Goal: Information Seeking & Learning: Learn about a topic

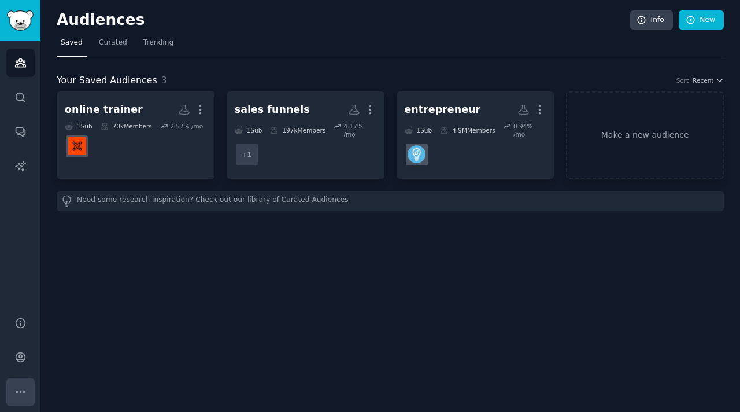
click at [31, 382] on button "More" at bounding box center [20, 392] width 28 height 28
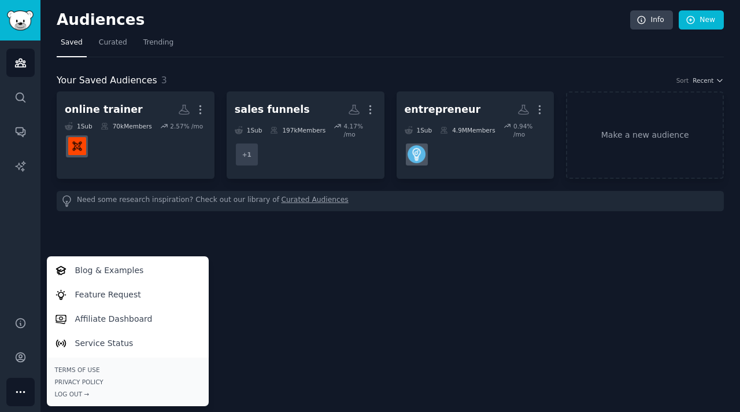
click at [267, 351] on div "Audiences Info New Saved Curated Trending Your Saved Audiences 3 Sort Recent on…" at bounding box center [390, 206] width 700 height 412
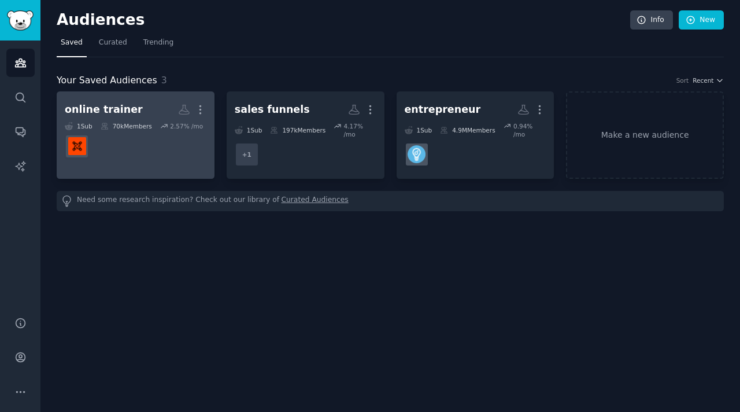
click at [148, 124] on div "70k Members" at bounding box center [126, 126] width 51 height 8
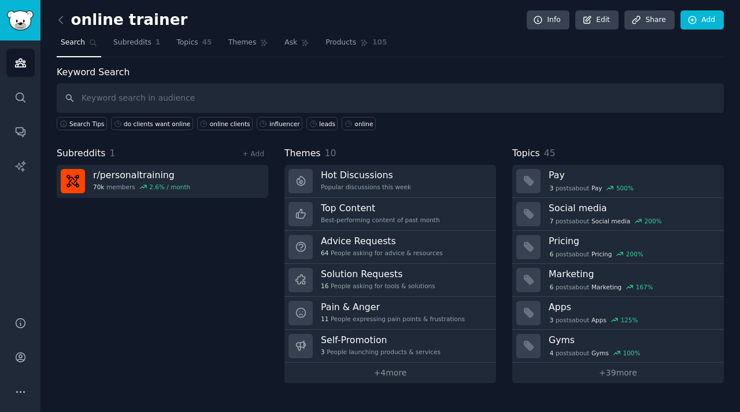
click at [186, 99] on input "text" at bounding box center [391, 98] width 668 height 30
type input "coach"
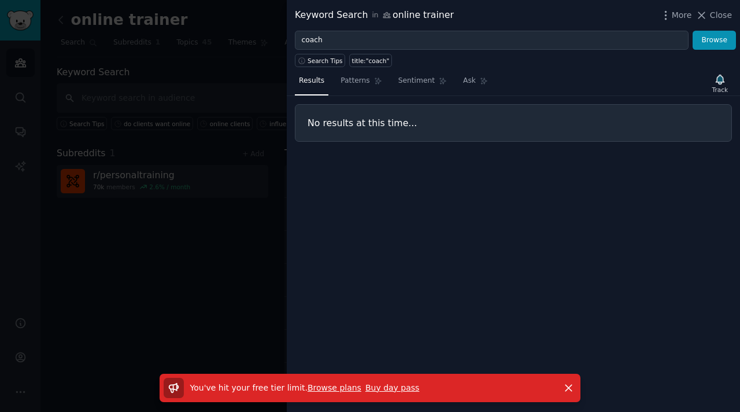
click at [328, 386] on link "Browse plans" at bounding box center [335, 387] width 54 height 9
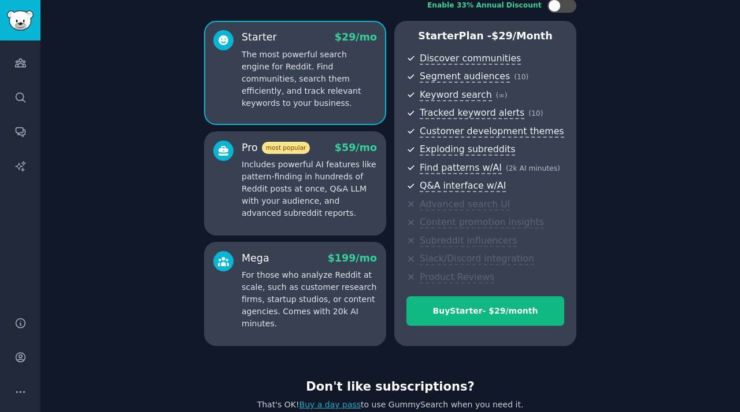
scroll to position [120, 0]
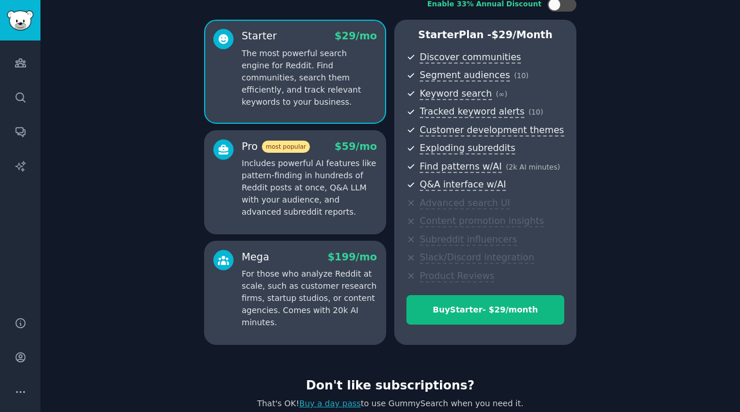
click at [621, 141] on div "Free tier limit reached You've used up all of your free searches! To continue s…" at bounding box center [390, 191] width 700 height 623
click at [682, 169] on div "Free tier limit reached You've used up all of your free searches! To continue s…" at bounding box center [390, 191] width 700 height 623
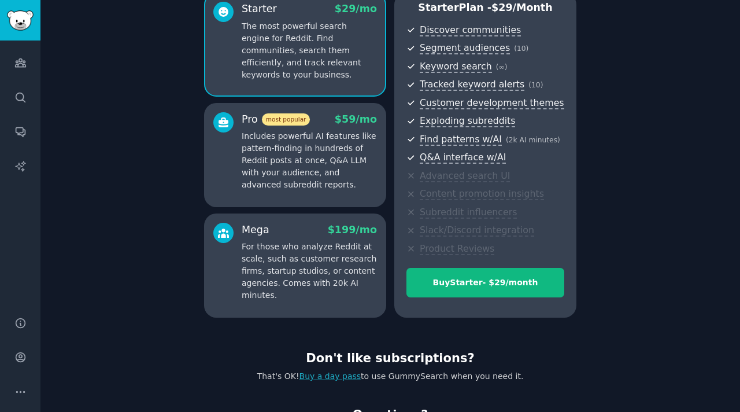
click at [617, 233] on div "Free tier limit reached You've used up all of your free searches! To continue s…" at bounding box center [390, 163] width 700 height 623
click at [328, 169] on p "Includes powerful AI features like pattern-finding in hundreds of Reddit posts …" at bounding box center [309, 160] width 135 height 61
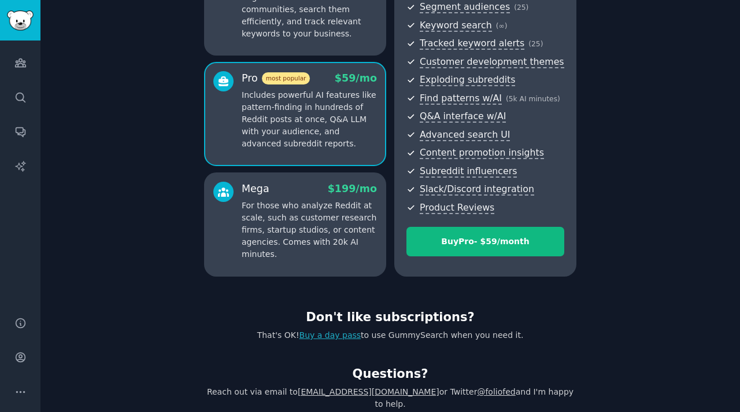
scroll to position [186, 0]
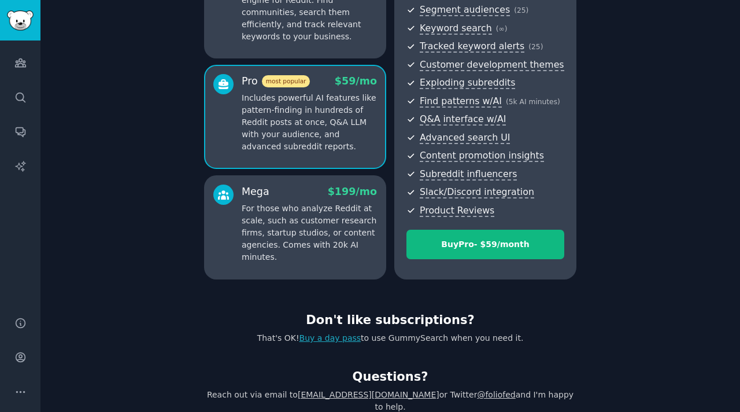
click at [350, 332] on div "That's OK! Buy a day pass to use GummySearch when you need it." at bounding box center [390, 338] width 373 height 12
click at [348, 334] on link "Buy a day pass" at bounding box center [331, 337] width 62 height 9
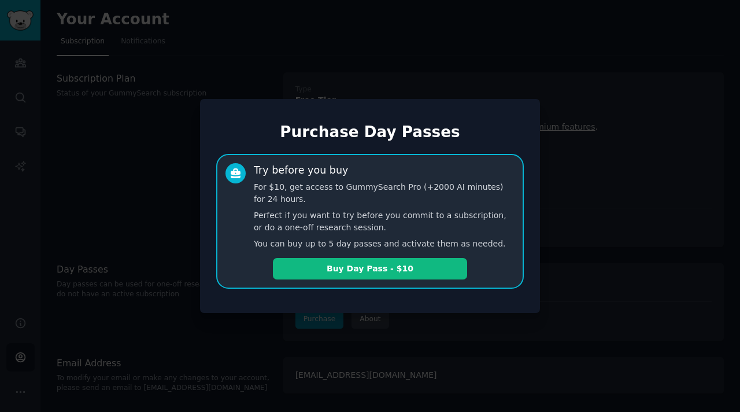
click at [267, 191] on p "For $10, get access to GummySearch Pro (+2000 AI minutes) for 24 hours." at bounding box center [384, 193] width 261 height 24
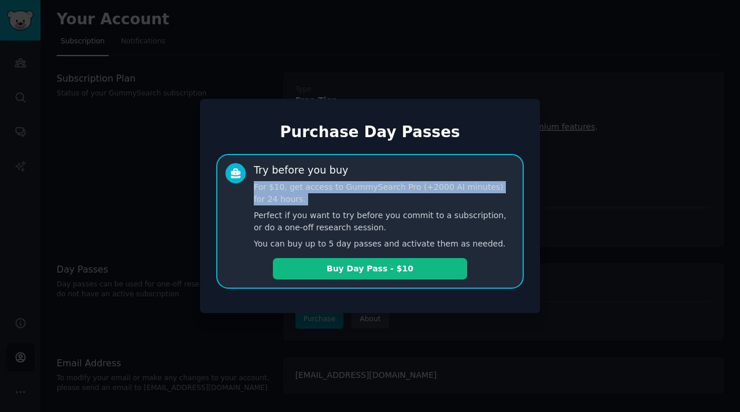
click at [267, 191] on p "For $10, get access to GummySearch Pro (+2000 AI minutes) for 24 hours." at bounding box center [384, 193] width 261 height 24
click at [292, 195] on p "For $10, get access to GummySearch Pro (+2000 AI minutes) for 24 hours." at bounding box center [384, 193] width 261 height 24
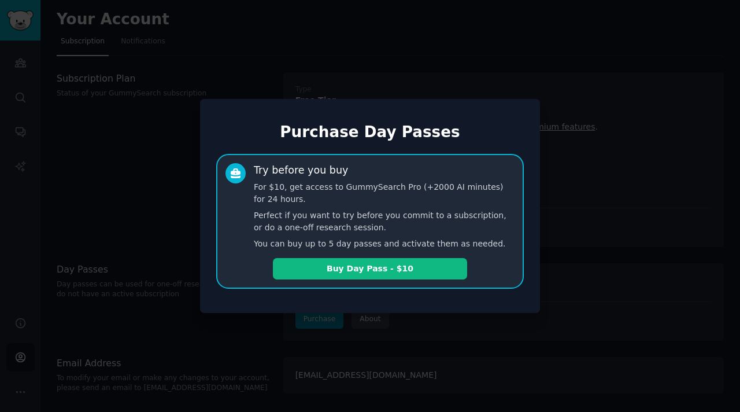
click at [330, 245] on p "You can buy up to 5 day passes and activate them as needed." at bounding box center [384, 244] width 261 height 12
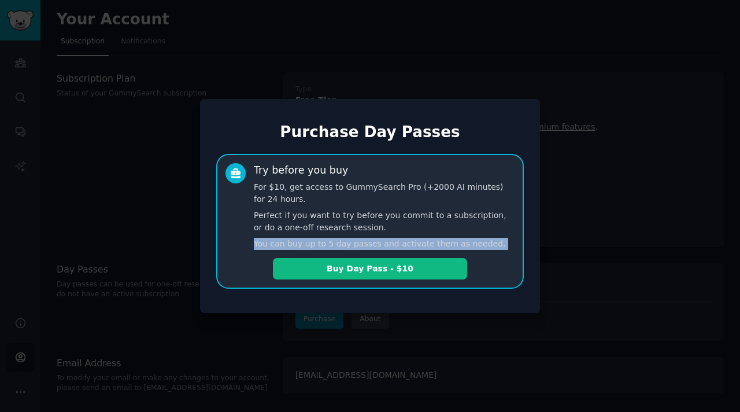
click at [330, 245] on p "You can buy up to 5 day passes and activate them as needed." at bounding box center [384, 244] width 261 height 12
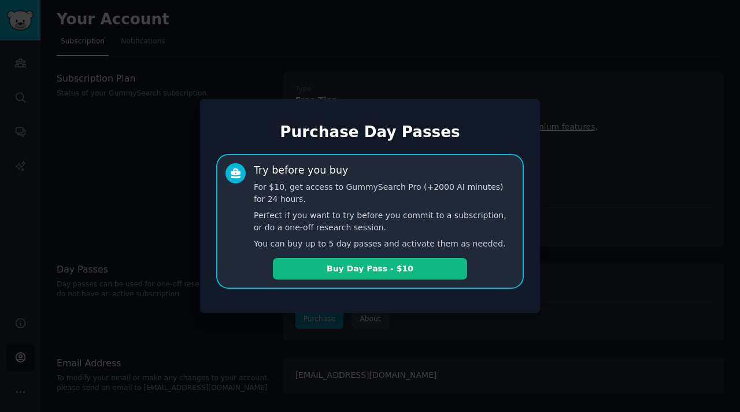
click at [348, 231] on p "Perfect if you want to try before you commit to a subscription, or do a one-off…" at bounding box center [384, 221] width 261 height 24
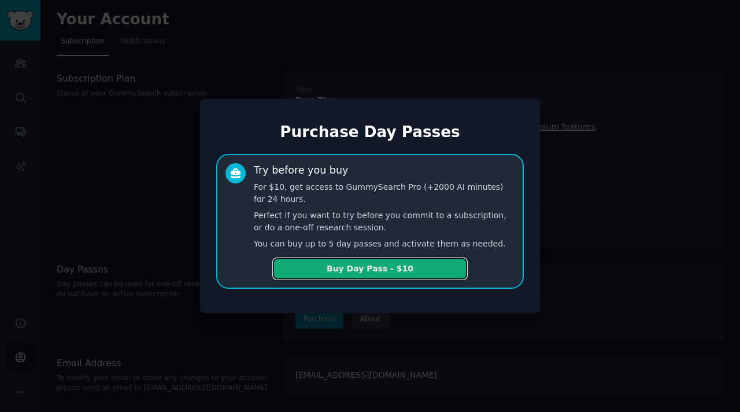
click at [391, 268] on button "Buy Day Pass - $10" at bounding box center [370, 268] width 194 height 21
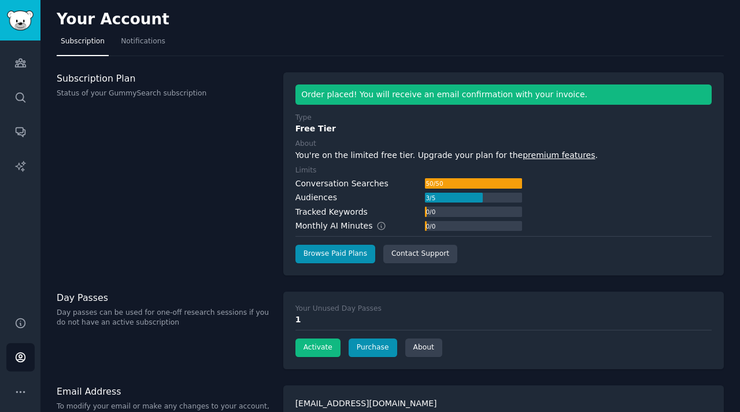
click at [382, 153] on div "You're on the limited free tier. Upgrade your plan for the premium features ." at bounding box center [504, 155] width 416 height 12
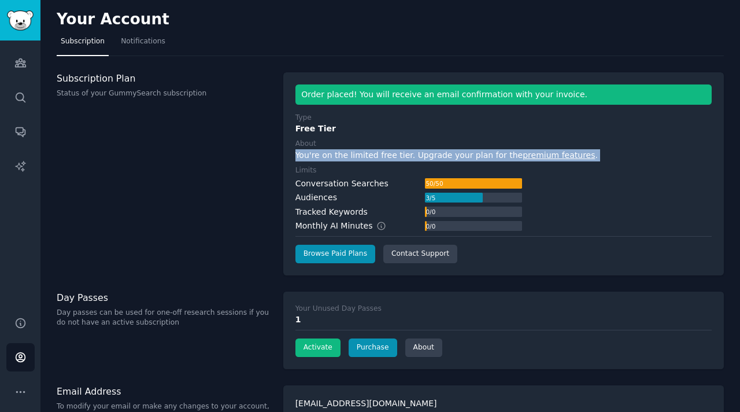
click at [382, 153] on div "You're on the limited free tier. Upgrade your plan for the premium features ." at bounding box center [504, 155] width 416 height 12
click at [355, 164] on div "Type Free Tier About You're on the limited free tier. Upgrade your plan for the…" at bounding box center [504, 188] width 416 height 150
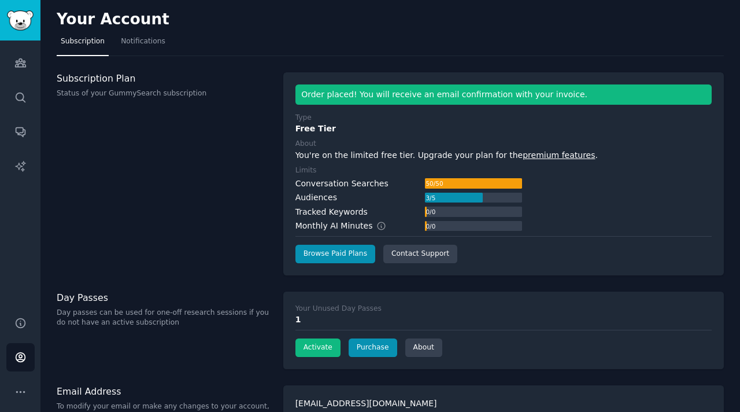
scroll to position [25, 0]
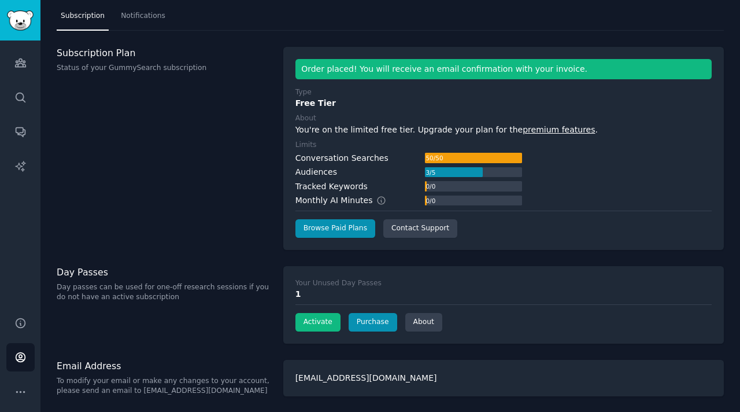
click at [108, 282] on p "Day passes can be used for one-off research sessions if you do not have an acti…" at bounding box center [164, 292] width 215 height 20
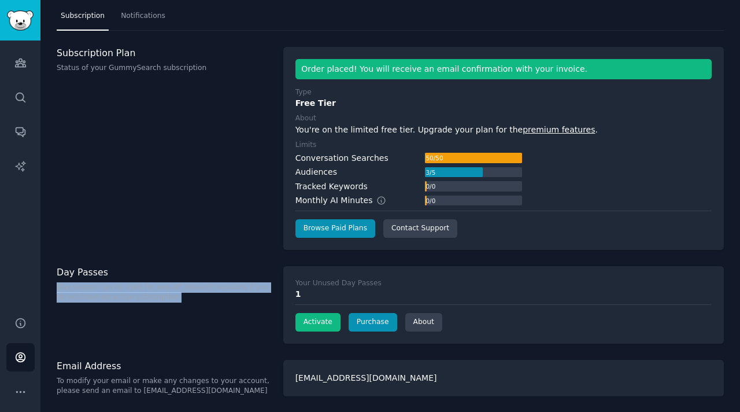
click at [108, 282] on p "Day passes can be used for one-off research sessions if you do not have an acti…" at bounding box center [164, 292] width 215 height 20
click at [178, 290] on p "Day passes can be used for one-off research sessions if you do not have an acti…" at bounding box center [164, 292] width 215 height 20
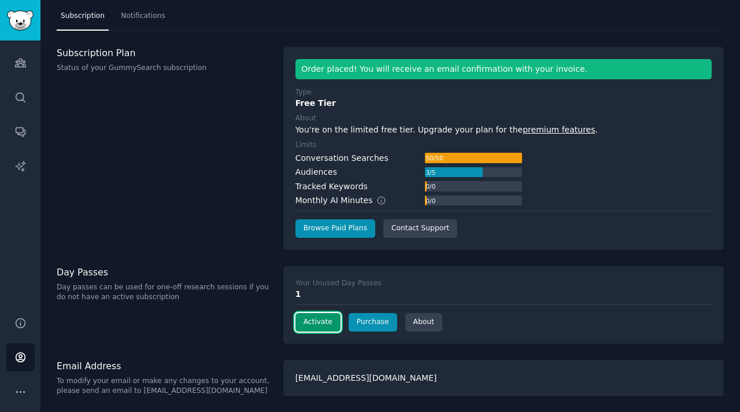
click at [318, 323] on button "Activate" at bounding box center [318, 322] width 45 height 19
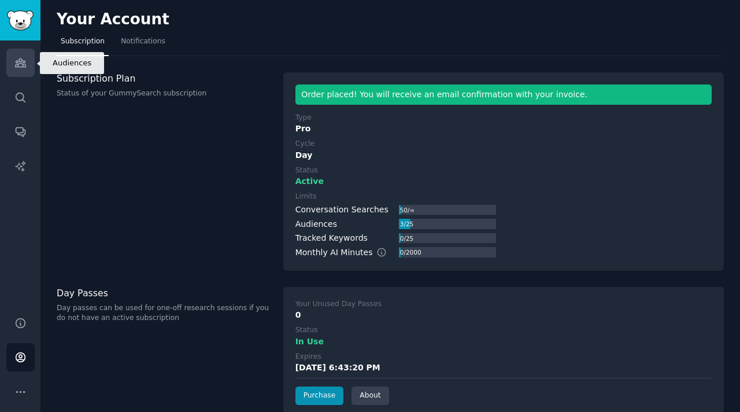
click at [16, 63] on icon "Sidebar" at bounding box center [20, 63] width 12 height 12
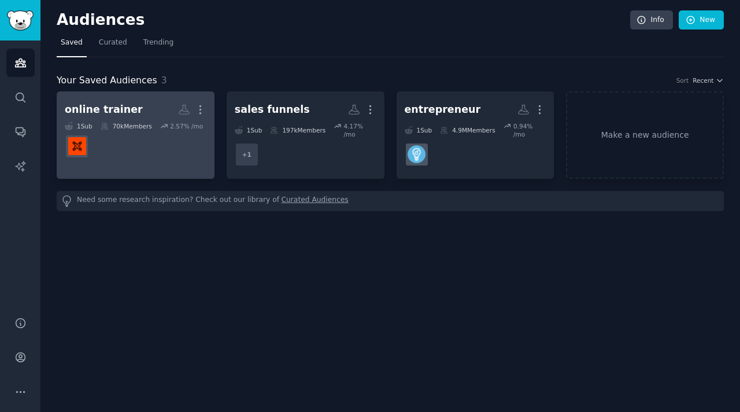
click at [146, 135] on dd at bounding box center [136, 146] width 142 height 32
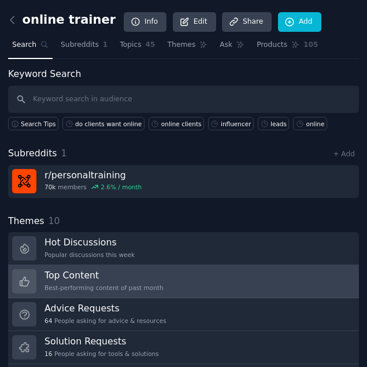
click at [112, 281] on h3 "Top Content" at bounding box center [104, 275] width 119 height 12
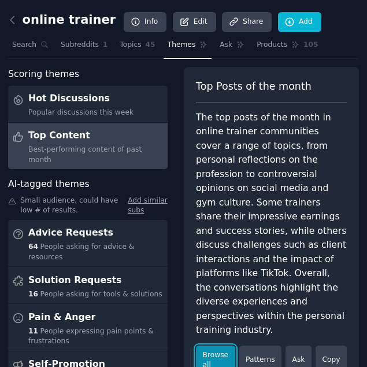
click at [208, 348] on link "Browse all" at bounding box center [215, 360] width 39 height 30
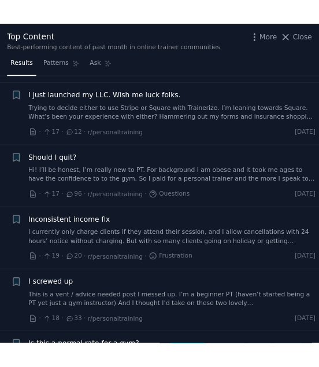
scroll to position [3718, 0]
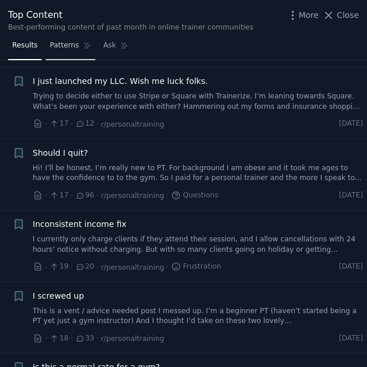
click at [64, 44] on span "Patterns" at bounding box center [64, 45] width 29 height 10
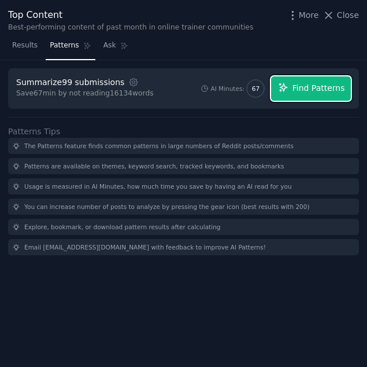
click at [300, 97] on button "Find Patterns" at bounding box center [311, 88] width 80 height 24
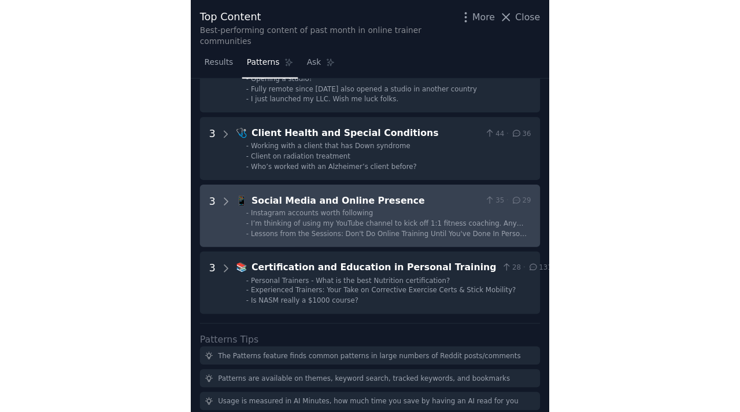
scroll to position [388, 0]
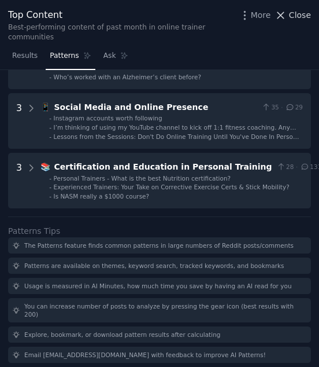
click at [293, 16] on span "Close" at bounding box center [300, 15] width 22 height 12
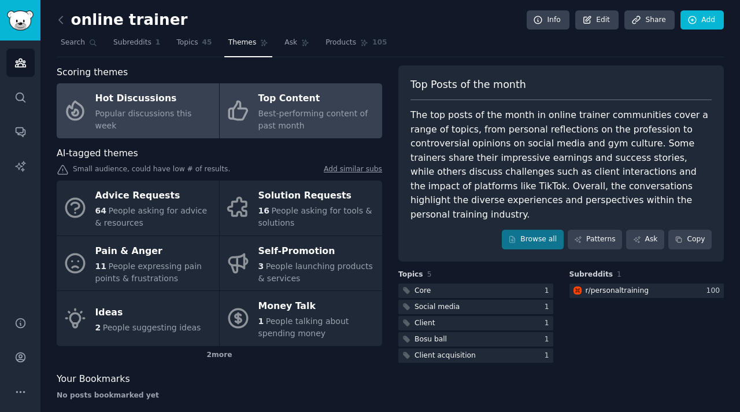
click at [177, 123] on span "Popular discussions this week" at bounding box center [143, 119] width 97 height 21
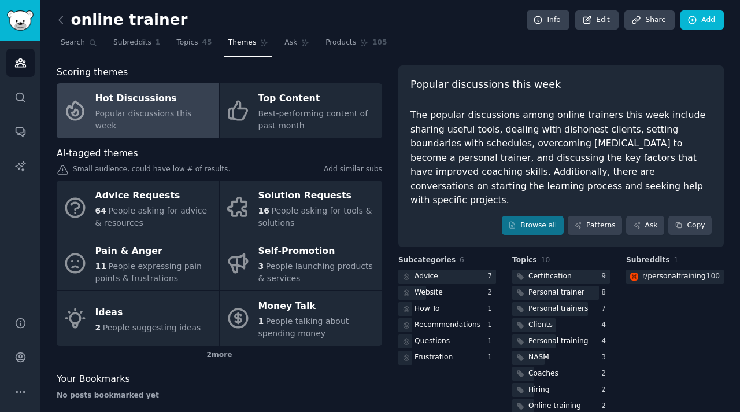
click at [525, 134] on div "The popular discussions among online trainers this week include sharing useful …" at bounding box center [561, 157] width 301 height 99
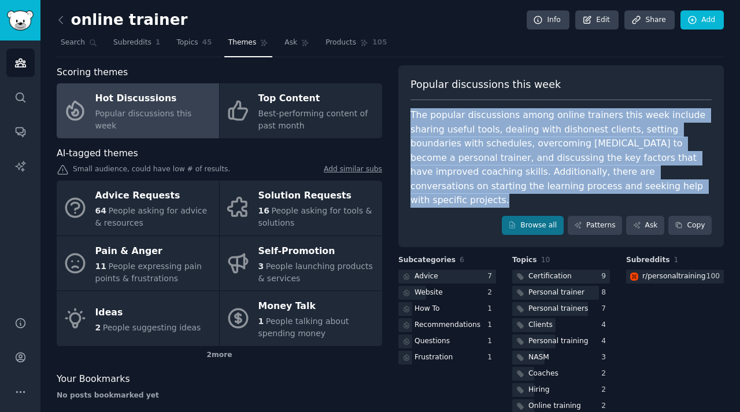
click at [525, 134] on div "The popular discussions among online trainers this week include sharing useful …" at bounding box center [561, 157] width 301 height 99
click at [60, 23] on icon at bounding box center [61, 20] width 12 height 12
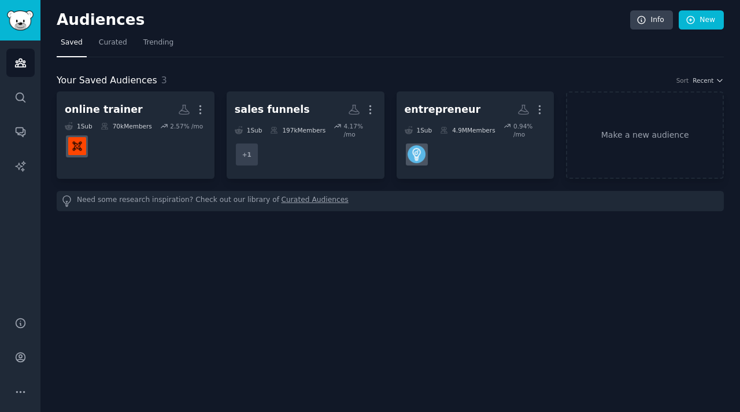
click at [303, 231] on div "Audiences Info New Saved Curated Trending Your Saved Audiences 3 Sort Recent on…" at bounding box center [390, 206] width 700 height 412
click at [631, 147] on link "Make a new audience" at bounding box center [645, 134] width 158 height 87
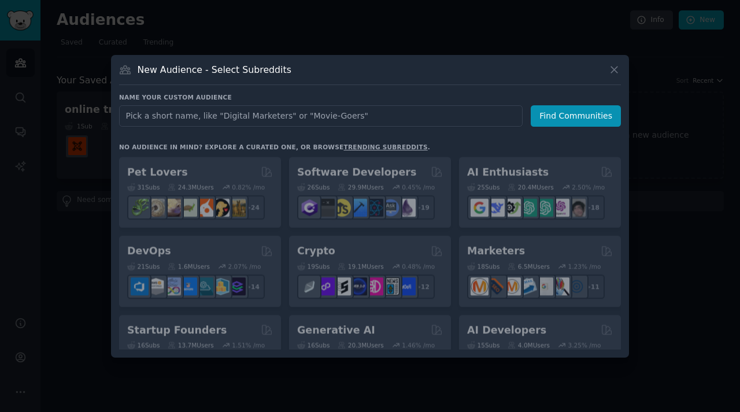
click at [186, 119] on input "text" at bounding box center [321, 115] width 404 height 21
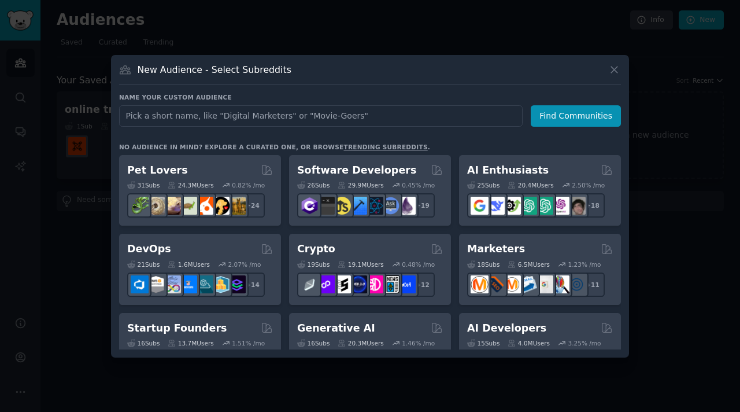
click at [205, 117] on input "text" at bounding box center [321, 115] width 404 height 21
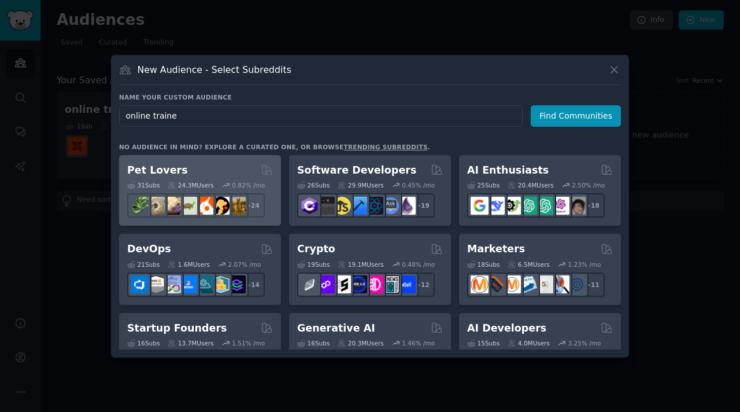
type input "online trainer"
click button "Find Communities" at bounding box center [576, 115] width 90 height 21
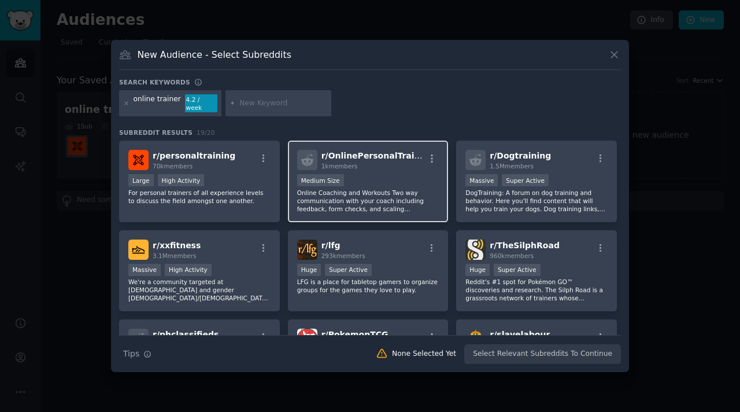
click at [377, 184] on div "Medium Size" at bounding box center [368, 181] width 142 height 14
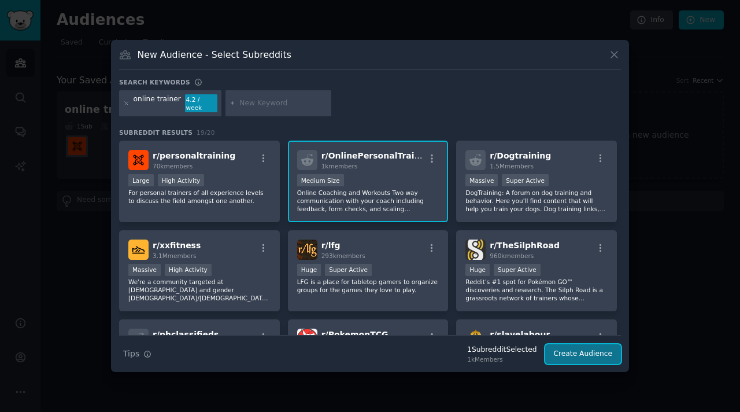
click at [595, 351] on button "Create Audience" at bounding box center [583, 354] width 76 height 20
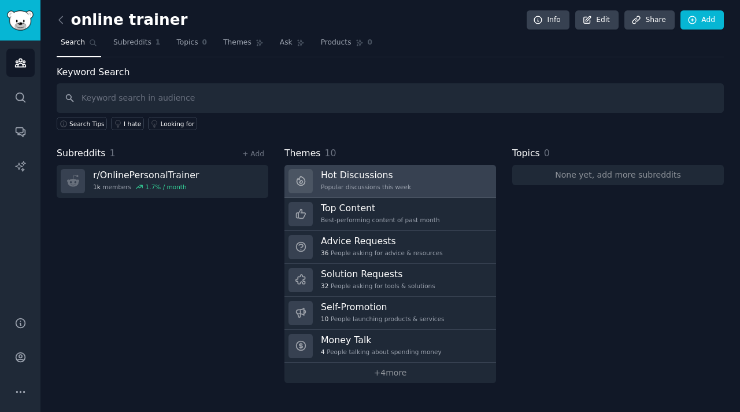
click at [352, 186] on div "Popular discussions this week" at bounding box center [366, 187] width 90 height 8
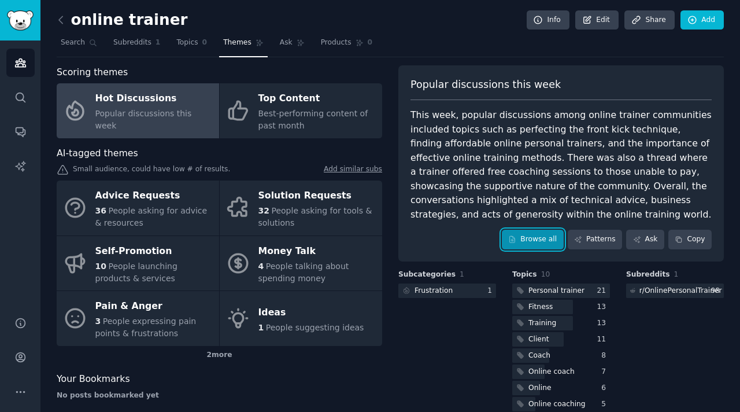
click at [525, 238] on link "Browse all" at bounding box center [533, 240] width 62 height 20
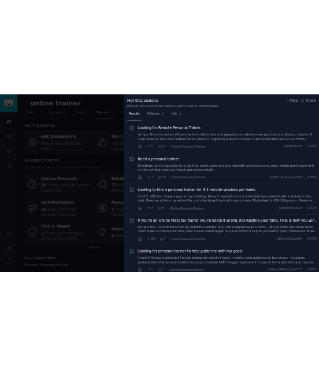
scroll to position [363, 0]
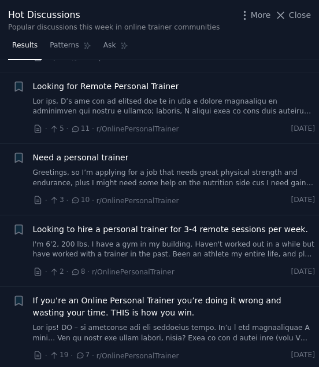
click at [286, 16] on icon at bounding box center [281, 15] width 12 height 12
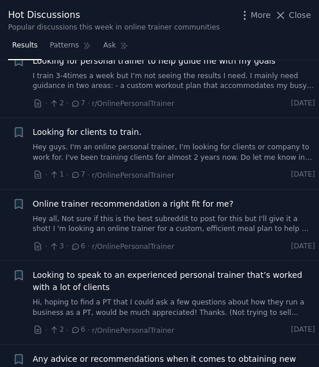
scroll to position [692, 0]
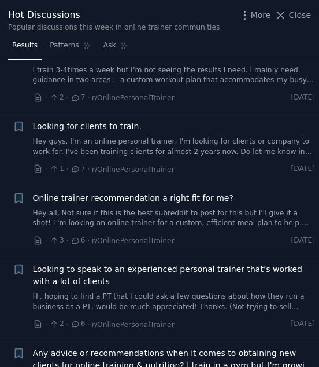
click at [86, 147] on link "Hey guys. I'm an online personal trainer, I'm looking for clients or company to…" at bounding box center [174, 147] width 283 height 20
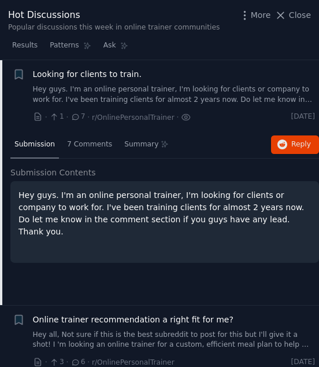
scroll to position [744, 0]
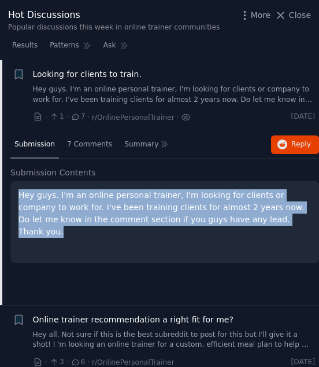
drag, startPoint x: 257, startPoint y: 222, endPoint x: 10, endPoint y: 195, distance: 249.0
click at [16, 195] on div "Hey guys. I'm an online personal trainer, I'm looking for clients or company to…" at bounding box center [164, 222] width 309 height 82
copy p "Hey guys. I'm an online personal trainer, I'm looking for clients or company to…"
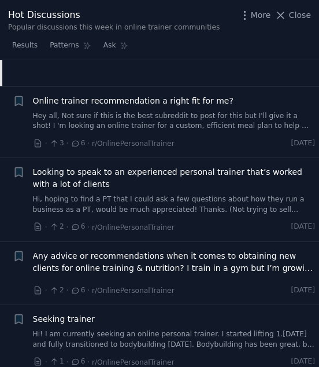
scroll to position [982, 0]
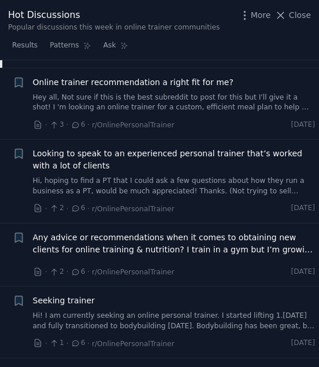
click at [133, 256] on div "Any advice or recommendations when it comes to obtaining new clients for online…" at bounding box center [174, 245] width 283 height 28
click at [131, 248] on span "Any advice or recommendations when it comes to obtaining new clients for online…" at bounding box center [174, 243] width 283 height 24
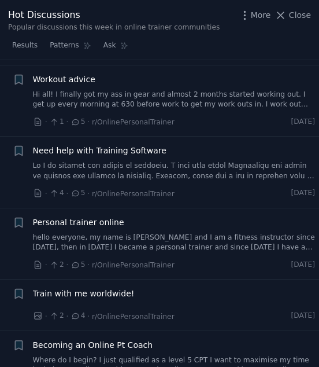
scroll to position [1276, 0]
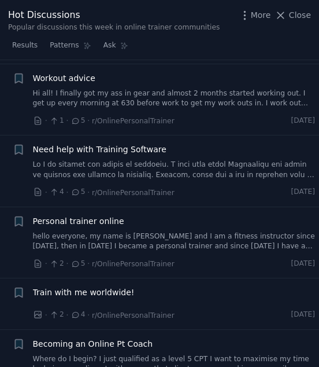
click at [78, 237] on link "hello everyone, my name is Lorenzo and I am a fitness instructor since 1995, th…" at bounding box center [174, 241] width 283 height 20
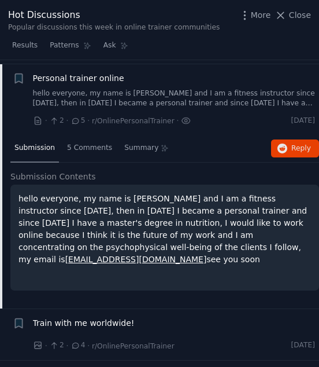
scroll to position [1249, 0]
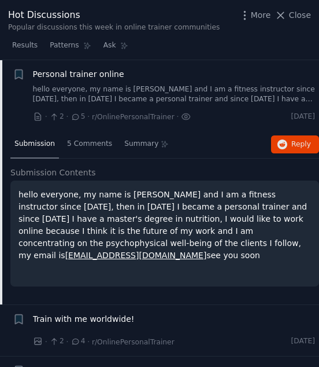
click at [127, 215] on p "hello everyone, my name is Lorenzo and I am a fitness instructor since 1995, th…" at bounding box center [165, 225] width 293 height 73
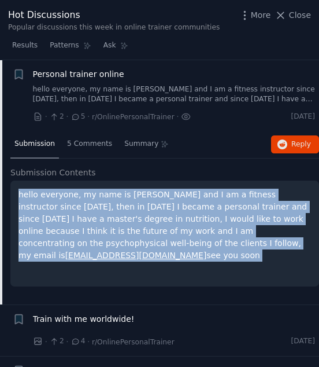
click at [127, 215] on p "hello everyone, my name is Lorenzo and I am a fitness instructor since 1995, th…" at bounding box center [165, 225] width 293 height 73
copy ul "hello everyone, my name is Lorenzo and I am a fitness instructor since 1995, th…"
click at [45, 215] on p "hello everyone, my name is Lorenzo and I am a fitness instructor since 1995, th…" at bounding box center [165, 225] width 293 height 73
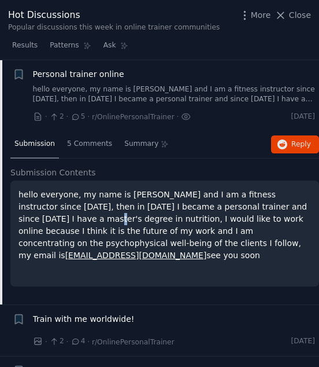
click at [45, 215] on p "hello everyone, my name is Lorenzo and I am a fitness instructor since 1995, th…" at bounding box center [165, 225] width 293 height 73
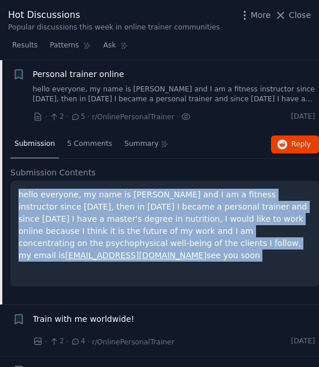
click at [45, 215] on p "hello everyone, my name is Lorenzo and I am a fitness instructor since 1995, th…" at bounding box center [165, 225] width 293 height 73
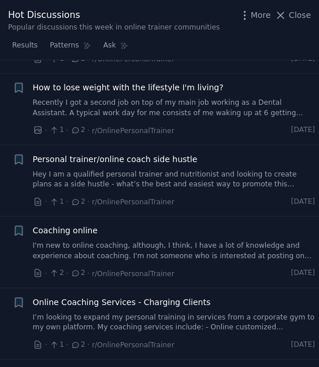
scroll to position [2430, 0]
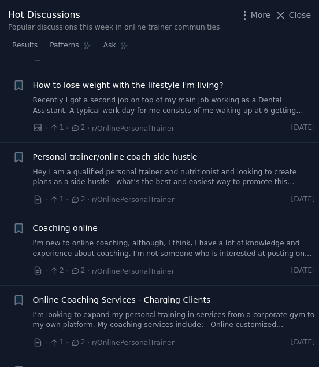
click at [127, 177] on link "Hey I am a qualified personal trainer and nutritionist and looking to create pl…" at bounding box center [174, 177] width 283 height 20
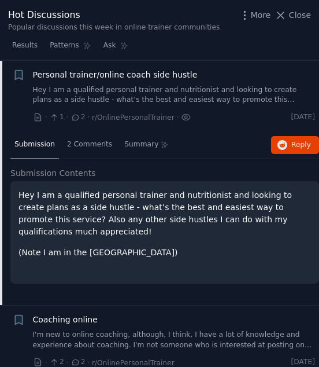
scroll to position [2339, 0]
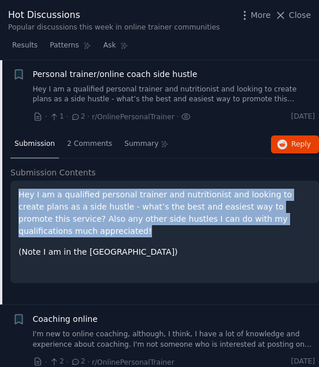
drag, startPoint x: 80, startPoint y: 234, endPoint x: 19, endPoint y: 198, distance: 71.5
click at [19, 198] on p "Hey I am a qualified personal trainer and nutritionist and looking to create pl…" at bounding box center [165, 213] width 293 height 49
copy p "Hey I am a qualified personal trainer and nutritionist and looking to create pl…"
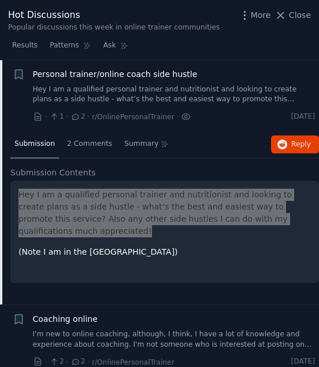
scroll to position [2491, 0]
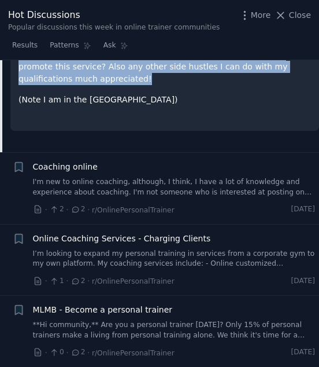
click at [72, 172] on span "Coaching online" at bounding box center [65, 167] width 65 height 12
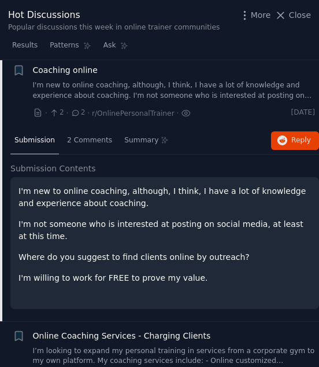
scroll to position [2410, 0]
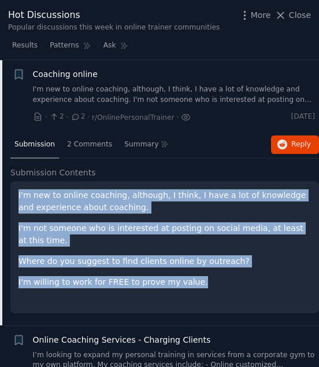
drag, startPoint x: 206, startPoint y: 279, endPoint x: 19, endPoint y: 193, distance: 205.5
click at [19, 193] on div "I'm new to online coaching, although, I think, I have a lot of knowledge and ex…" at bounding box center [165, 238] width 293 height 99
copy div "I'm new to online coaching, although, I think, I have a lot of knowledge and ex…"
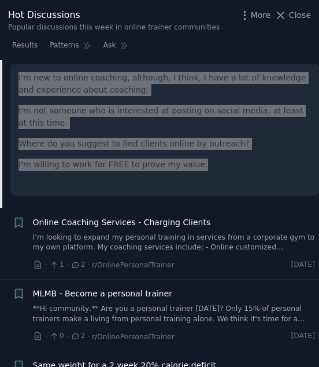
scroll to position [2574, 0]
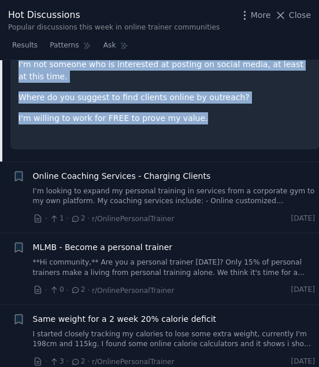
click at [110, 193] on link "I’m looking to expand my personal training in services from a corporate gym to …" at bounding box center [174, 196] width 283 height 20
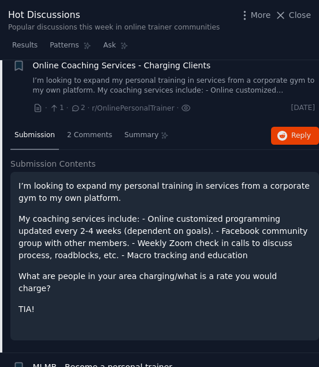
scroll to position [2482, 0]
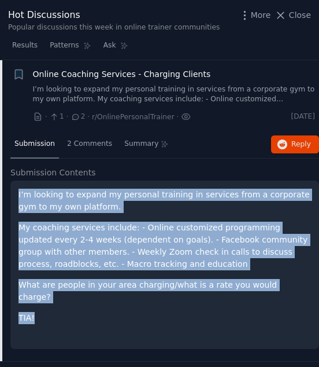
drag, startPoint x: 62, startPoint y: 304, endPoint x: 14, endPoint y: 194, distance: 119.2
click at [14, 194] on div "I’m looking to expand my personal training in services from a corporate gym to …" at bounding box center [164, 264] width 309 height 168
copy div "I’m looking to expand my personal training in services from a corporate gym to …"
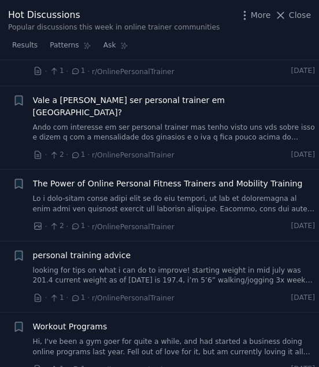
scroll to position [3445, 0]
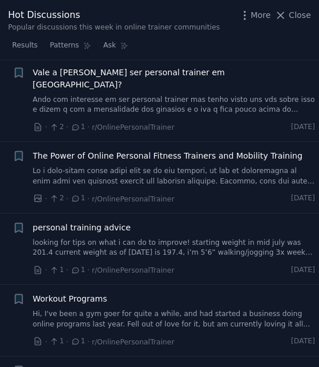
click at [119, 150] on div "The Power of Online Personal Fitness Trainers and Mobility Training" at bounding box center [174, 168] width 283 height 36
click at [118, 150] on span "The Power of Online Personal Fitness Trainers and Mobility Training" at bounding box center [168, 156] width 270 height 12
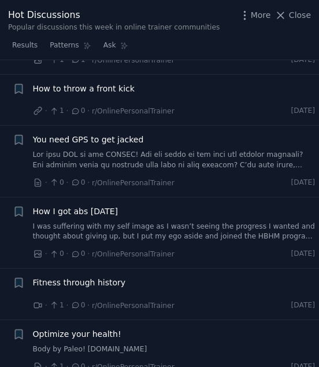
scroll to position [5134, 0]
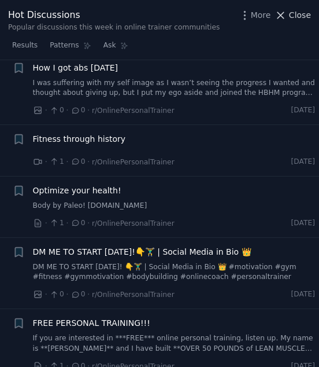
click at [283, 14] on icon at bounding box center [281, 15] width 12 height 12
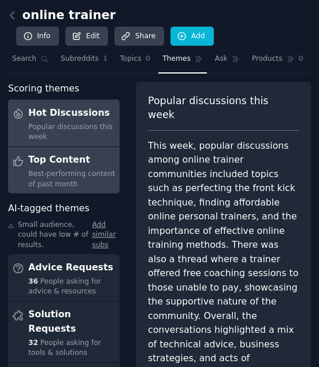
click at [57, 170] on span "Best-performing content of past month" at bounding box center [71, 178] width 87 height 19
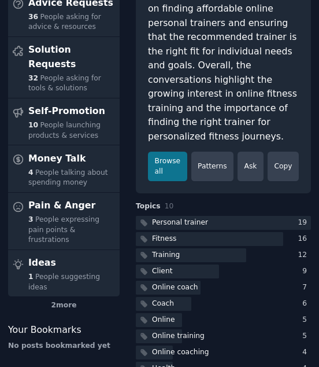
scroll to position [291, 0]
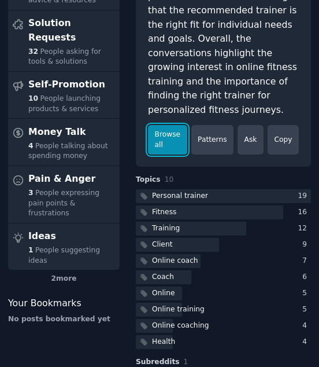
click at [167, 125] on link "Browse all" at bounding box center [167, 140] width 39 height 30
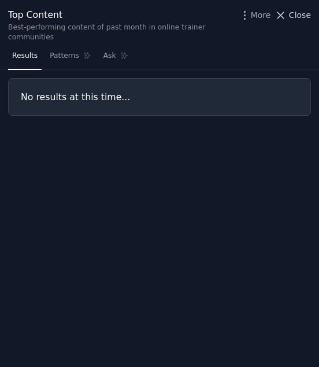
click at [284, 13] on icon at bounding box center [281, 15] width 12 height 12
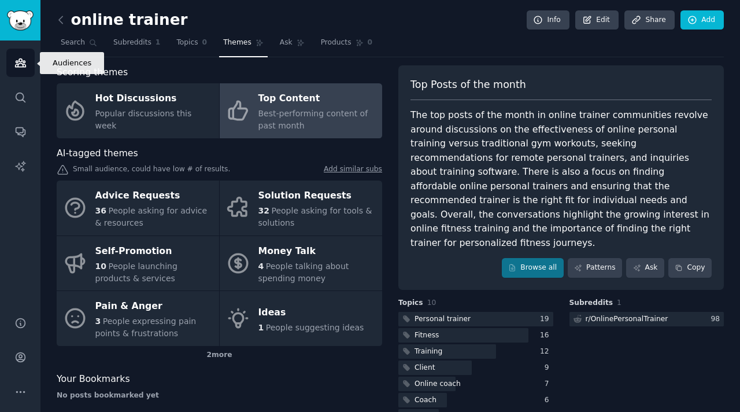
click at [27, 66] on link "Audiences" at bounding box center [20, 63] width 28 height 28
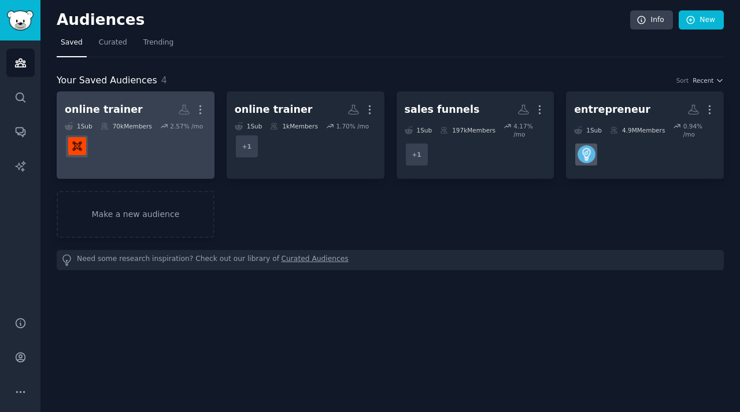
click at [139, 134] on dd at bounding box center [136, 146] width 142 height 32
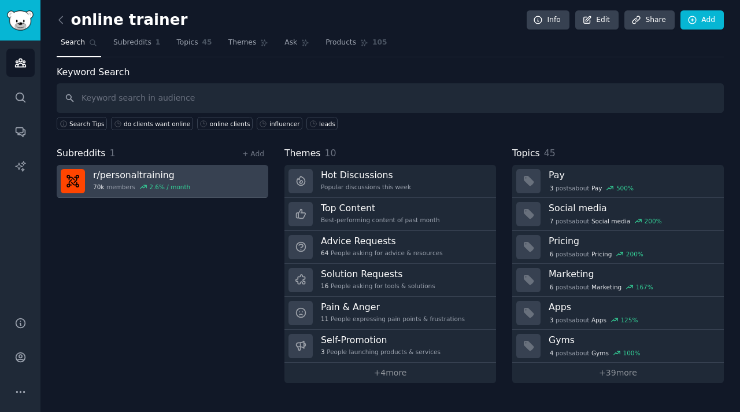
click at [118, 180] on h3 "r/ personaltraining" at bounding box center [141, 175] width 97 height 12
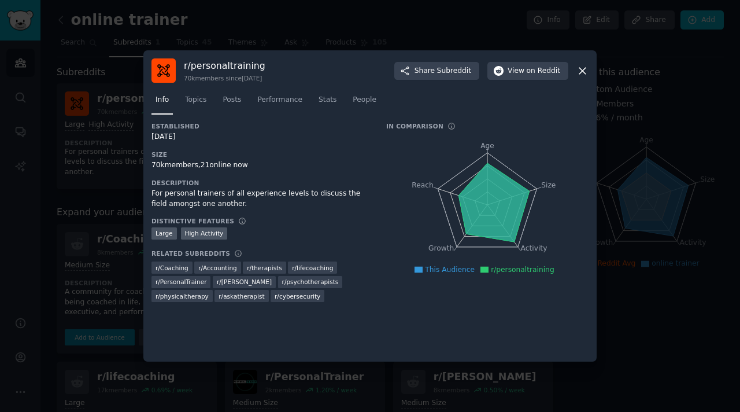
click at [112, 178] on div at bounding box center [370, 206] width 740 height 412
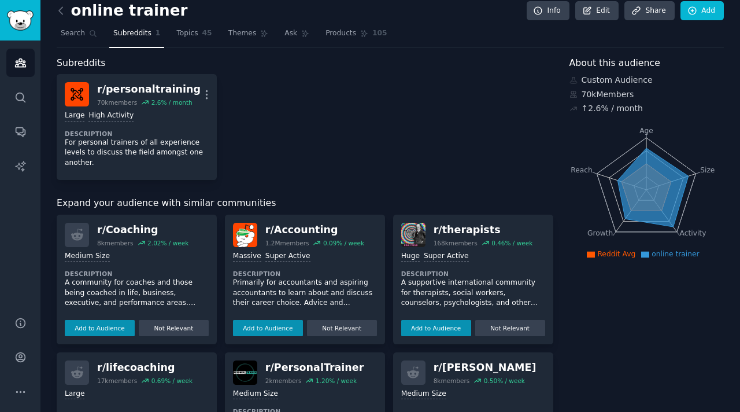
click at [298, 149] on div "r/ personaltraining 70k members 2.6 % / month More Large High Activity Descript…" at bounding box center [305, 127] width 497 height 106
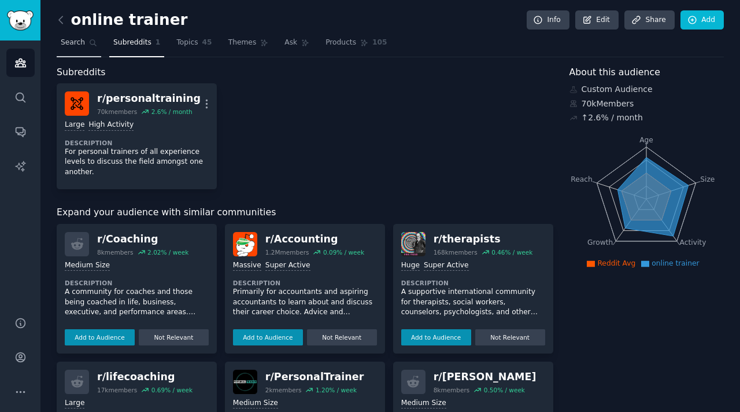
click at [79, 45] on span "Search" at bounding box center [73, 43] width 24 height 10
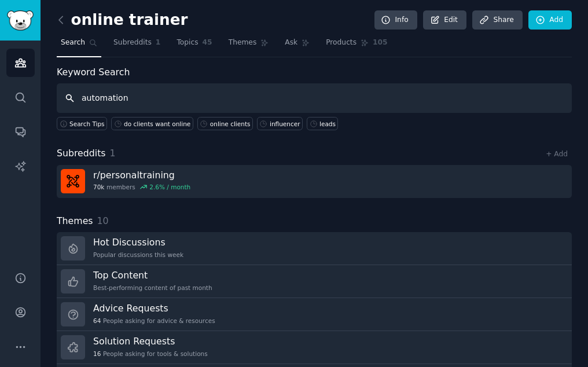
type input "automation"
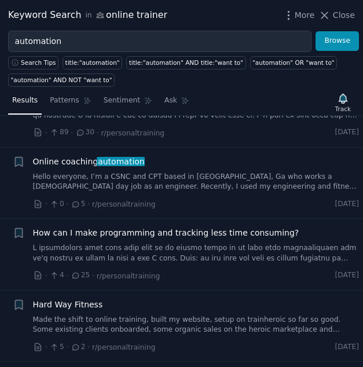
scroll to position [2876, 0]
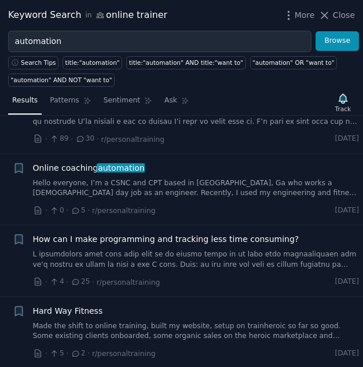
click at [155, 189] on link "Hello everyone, I’m a CSNC and CPT based in Atlanta, Ga who works a full-time d…" at bounding box center [196, 188] width 326 height 20
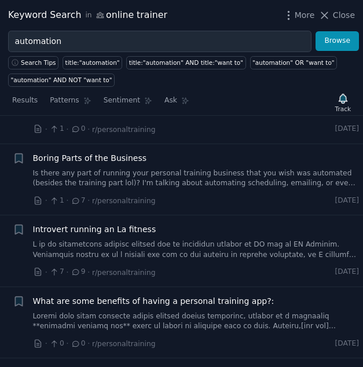
scroll to position [5064, 0]
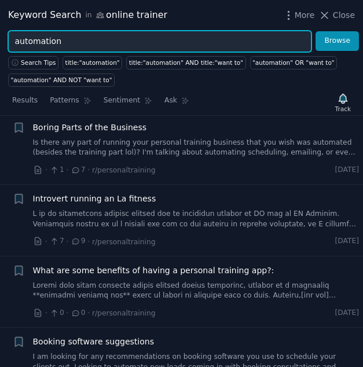
click at [35, 38] on input "automation" at bounding box center [159, 41] width 303 height 21
click at [315, 31] on button "Browse" at bounding box center [336, 41] width 43 height 20
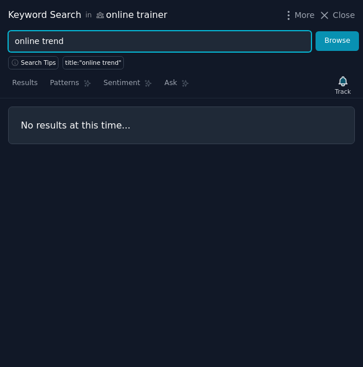
click at [37, 40] on input "online trend" at bounding box center [159, 41] width 303 height 21
click at [36, 40] on input "online trend" at bounding box center [159, 41] width 303 height 21
click at [315, 31] on button "Browse" at bounding box center [336, 41] width 43 height 20
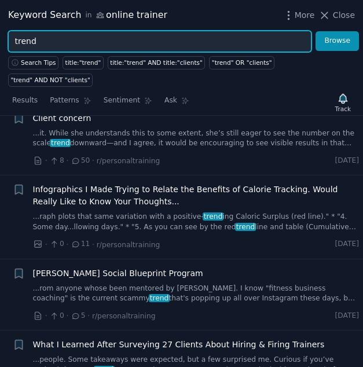
scroll to position [538, 0]
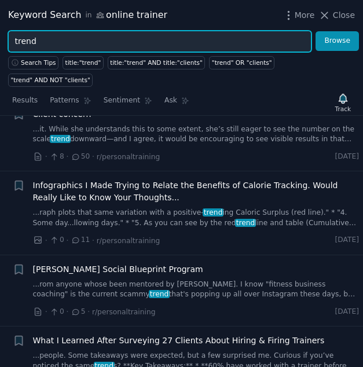
click at [28, 43] on input "trend" at bounding box center [159, 41] width 303 height 21
click at [315, 31] on button "Browse" at bounding box center [336, 41] width 43 height 20
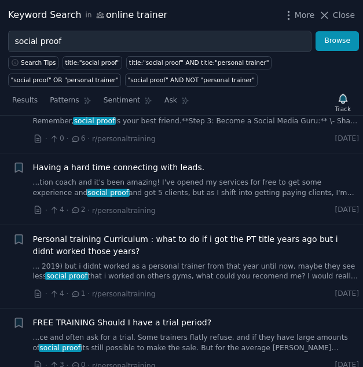
scroll to position [434, 0]
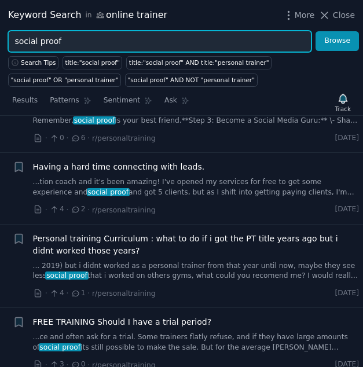
click at [39, 42] on input "social proof" at bounding box center [159, 41] width 303 height 21
click at [315, 31] on button "Browse" at bounding box center [336, 41] width 43 height 20
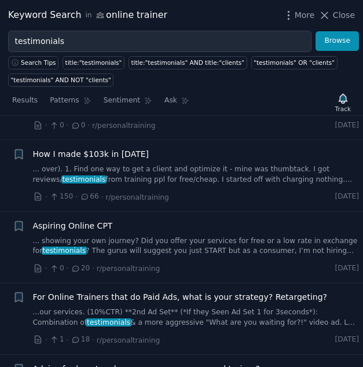
scroll to position [739, 0]
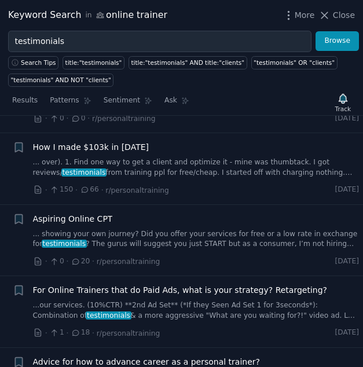
click at [105, 229] on link "... showing your own journey? Did you offer your services for free or a low rat…" at bounding box center [196, 239] width 326 height 20
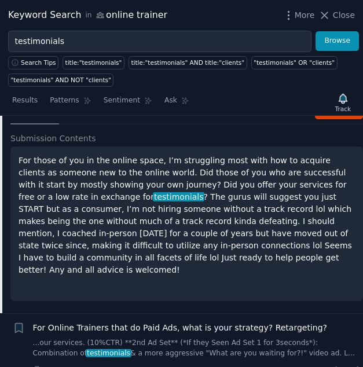
scroll to position [920, 0]
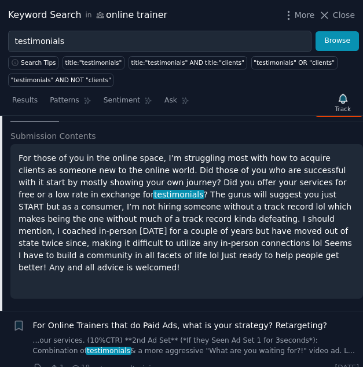
drag, startPoint x: 286, startPoint y: 242, endPoint x: 17, endPoint y: 151, distance: 283.9
click at [19, 152] on p "For those of you in the online space, I’m struggling most with how to acquire c…" at bounding box center [187, 212] width 336 height 121
copy p "For those of you in the online space, I’m struggling most with how to acquire c…"
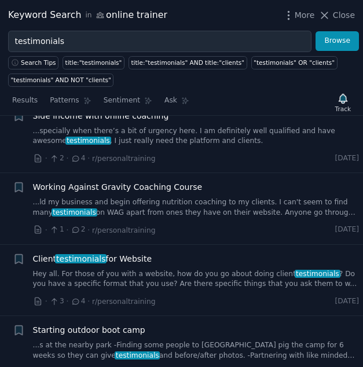
scroll to position [3695, 0]
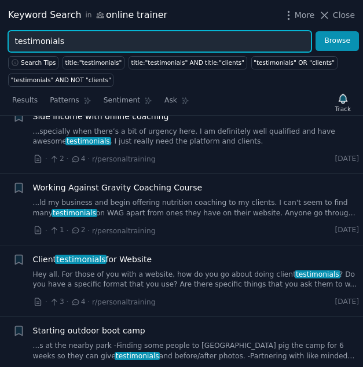
click at [34, 38] on input "testimonials" at bounding box center [159, 41] width 303 height 21
click at [315, 31] on button "Browse" at bounding box center [336, 41] width 43 height 20
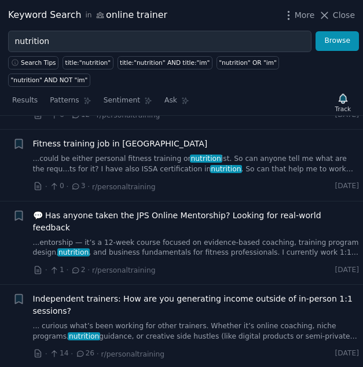
scroll to position [998, 0]
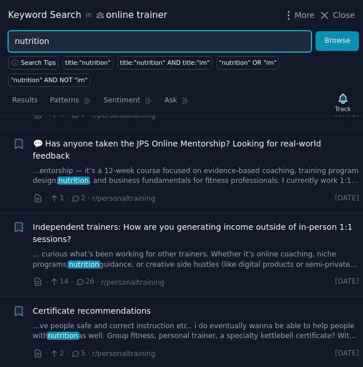
click at [30, 45] on input "nutrition" at bounding box center [159, 41] width 303 height 21
click at [315, 31] on button "Browse" at bounding box center [336, 41] width 43 height 20
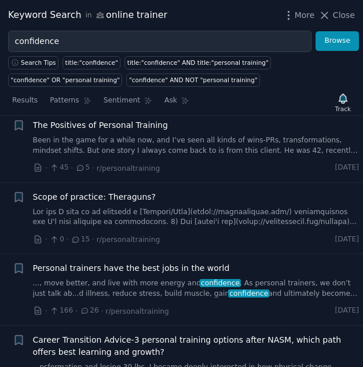
scroll to position [2227, 0]
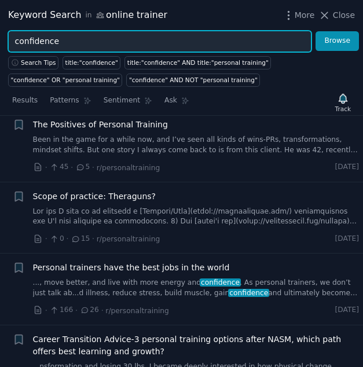
click at [46, 40] on input "confidence" at bounding box center [159, 41] width 303 height 21
click at [315, 31] on button "Browse" at bounding box center [336, 41] width 43 height 20
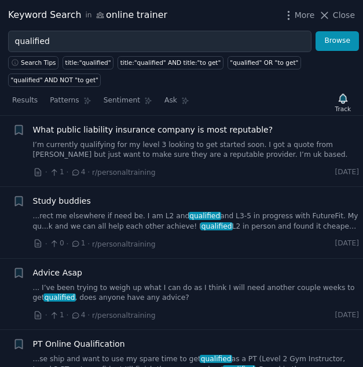
scroll to position [2712, 0]
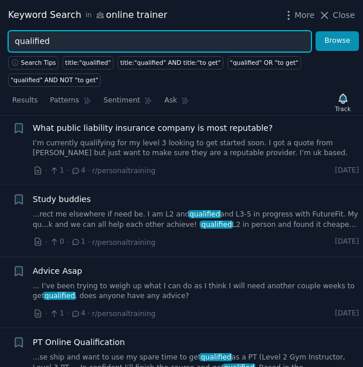
click at [41, 42] on input "qualified" at bounding box center [159, 41] width 303 height 21
click at [315, 31] on button "Browse" at bounding box center [336, 41] width 43 height 20
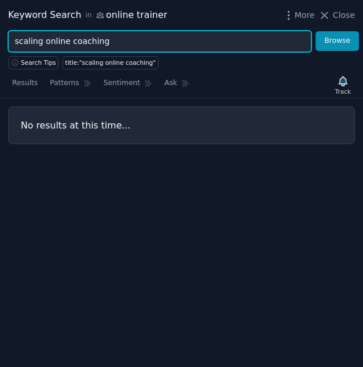
click at [28, 40] on input "scaling online coaching" at bounding box center [159, 41] width 303 height 21
click at [315, 31] on button "Browse" at bounding box center [336, 41] width 43 height 20
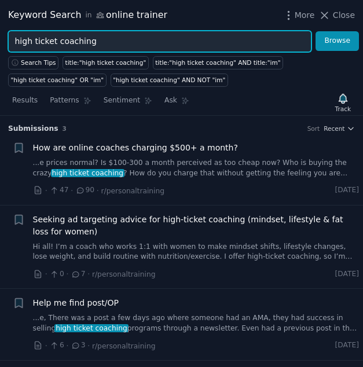
click at [75, 39] on input "high ticket coaching" at bounding box center [159, 41] width 303 height 21
click at [315, 31] on button "Browse" at bounding box center [336, 41] width 43 height 20
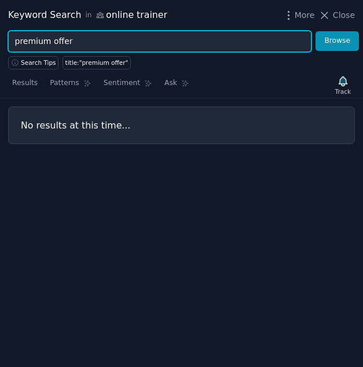
click at [26, 45] on input "premium offer" at bounding box center [159, 41] width 303 height 21
click at [315, 31] on button "Browse" at bounding box center [336, 41] width 43 height 20
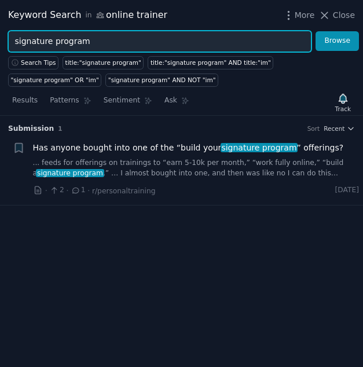
click at [39, 37] on input "signature program" at bounding box center [159, 41] width 303 height 21
click at [315, 31] on button "Browse" at bounding box center [336, 41] width 43 height 20
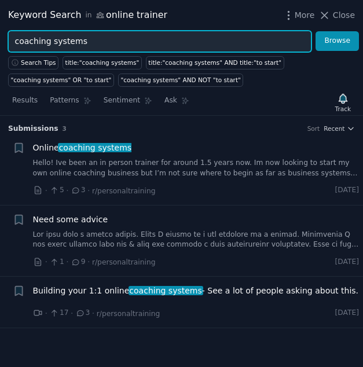
click at [60, 46] on input "coaching systems" at bounding box center [159, 41] width 303 height 21
click at [315, 31] on button "Browse" at bounding box center [336, 41] width 43 height 20
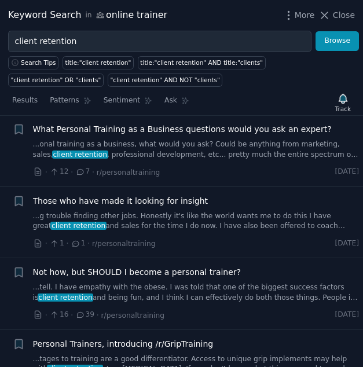
scroll to position [3126, 0]
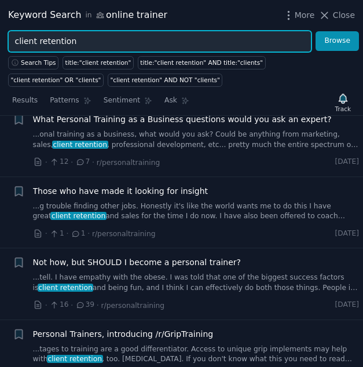
click at [45, 43] on input "client retention" at bounding box center [159, 41] width 303 height 21
click at [315, 31] on button "Browse" at bounding box center [336, 41] width 43 height 20
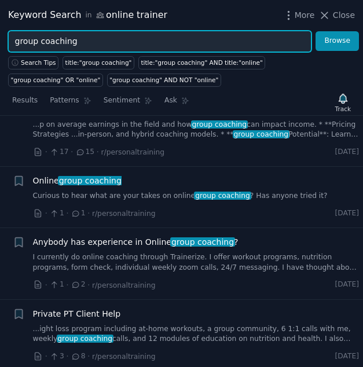
scroll to position [702, 0]
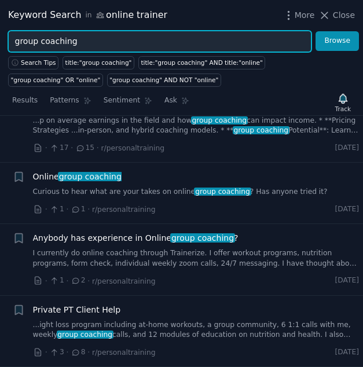
click at [53, 38] on input "group coaching" at bounding box center [159, 41] width 303 height 21
click at [315, 31] on button "Browse" at bounding box center [336, 41] width 43 height 20
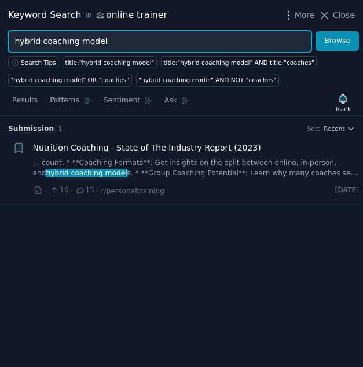
click at [64, 39] on input "hybrid coaching model" at bounding box center [159, 41] width 303 height 21
click at [315, 31] on button "Browse" at bounding box center [336, 41] width 43 height 20
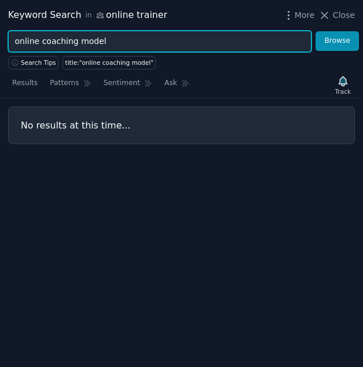
click at [79, 38] on input "online coaching model" at bounding box center [159, 41] width 303 height 21
click at [315, 31] on button "Browse" at bounding box center [336, 41] width 43 height 20
click at [42, 45] on input "predictable income" at bounding box center [159, 41] width 303 height 21
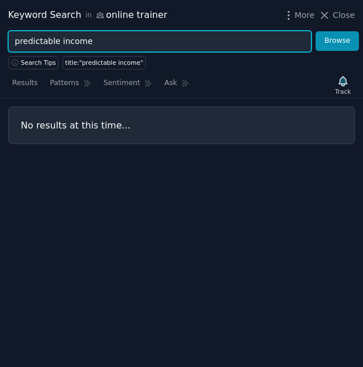
click at [42, 45] on input "predictable income" at bounding box center [159, 41] width 303 height 21
type input "c"
click at [315, 31] on button "Browse" at bounding box center [336, 41] width 43 height 20
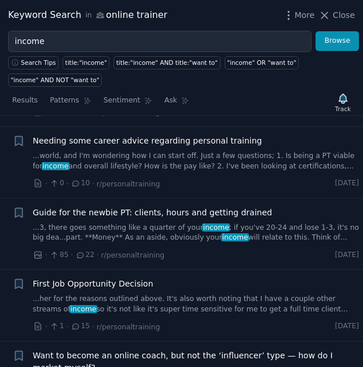
scroll to position [3002, 0]
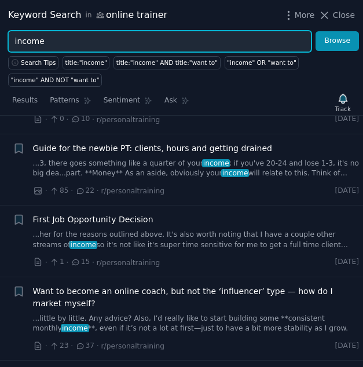
click at [31, 46] on input "income" at bounding box center [159, 41] width 303 height 21
click at [315, 31] on button "Browse" at bounding box center [336, 41] width 43 height 20
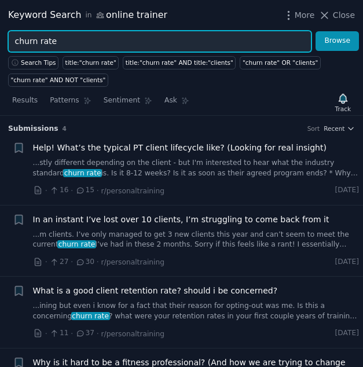
scroll to position [53, 0]
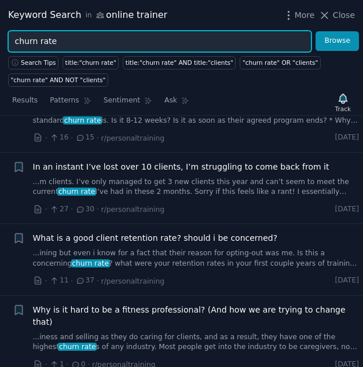
click at [45, 42] on input "churn rate" at bounding box center [159, 41] width 303 height 21
click at [315, 31] on button "Browse" at bounding box center [336, 41] width 43 height 20
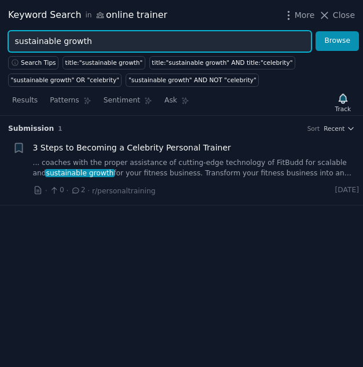
click at [54, 40] on input "sustainable growth" at bounding box center [159, 41] width 303 height 21
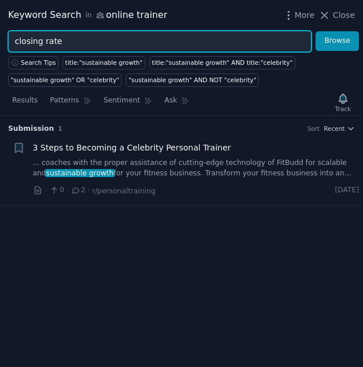
click at [315, 31] on button "Browse" at bounding box center [336, 41] width 43 height 20
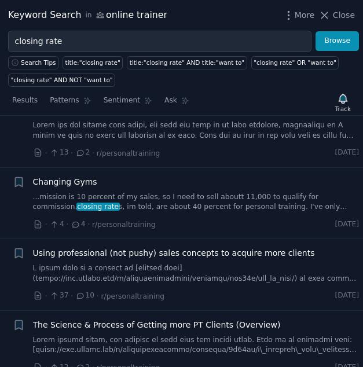
scroll to position [636, 0]
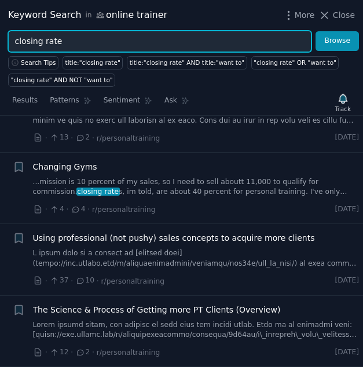
click at [43, 38] on input "closing rate" at bounding box center [159, 41] width 303 height 21
click at [315, 31] on button "Browse" at bounding box center [336, 41] width 43 height 20
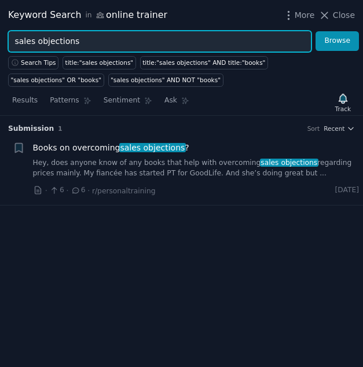
click at [41, 41] on input "sales objections" at bounding box center [159, 41] width 303 height 21
click at [315, 31] on button "Browse" at bounding box center [336, 41] width 43 height 20
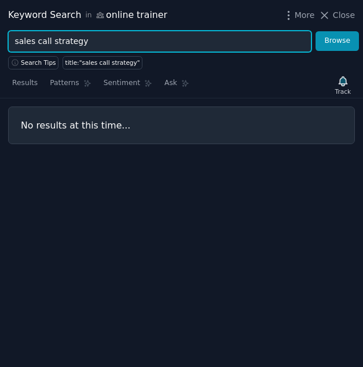
click at [68, 40] on input "sales call strategy" at bounding box center [159, 41] width 303 height 21
click at [315, 31] on button "Browse" at bounding box center [336, 41] width 43 height 20
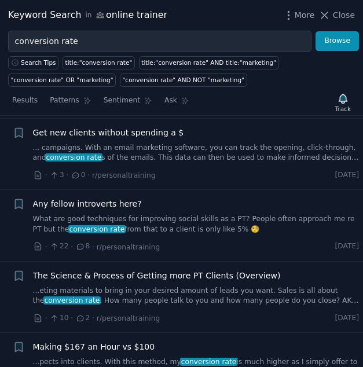
scroll to position [267, 0]
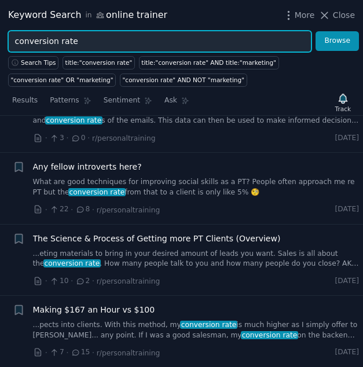
click at [50, 37] on input "conversion rate" at bounding box center [159, 41] width 303 height 21
click at [315, 31] on button "Browse" at bounding box center [336, 41] width 43 height 20
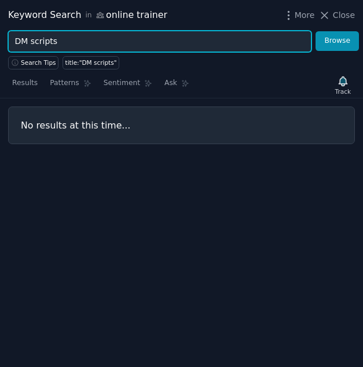
click at [31, 46] on input "DM scripts" at bounding box center [159, 41] width 303 height 21
click at [315, 31] on button "Browse" at bounding box center [336, 41] width 43 height 20
click at [36, 36] on input "application funnel" at bounding box center [159, 41] width 303 height 21
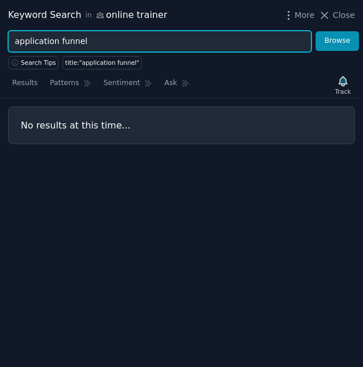
click at [36, 36] on input "application funnel" at bounding box center [159, 41] width 303 height 21
click at [315, 31] on button "Browse" at bounding box center [336, 41] width 43 height 20
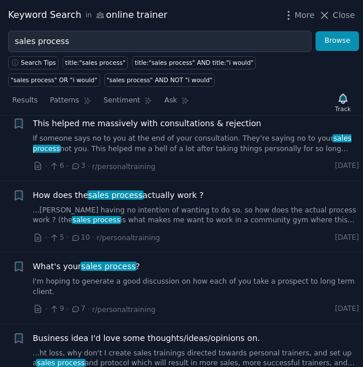
scroll to position [1118, 0]
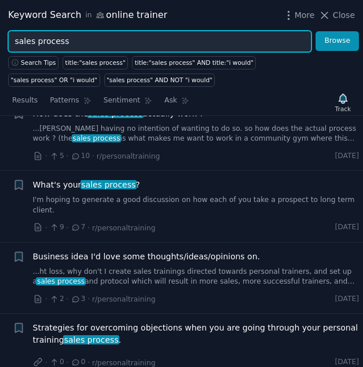
click at [38, 40] on input "sales process" at bounding box center [159, 41] width 303 height 21
click at [315, 31] on button "Browse" at bounding box center [336, 41] width 43 height 20
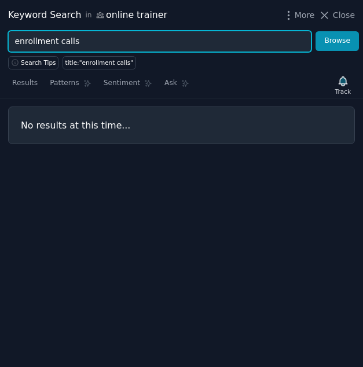
click at [56, 42] on input "enrollment calls" at bounding box center [159, 41] width 303 height 21
click at [315, 31] on button "Browse" at bounding box center [336, 41] width 43 height 20
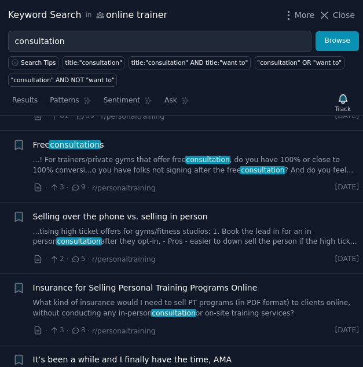
scroll to position [5129, 0]
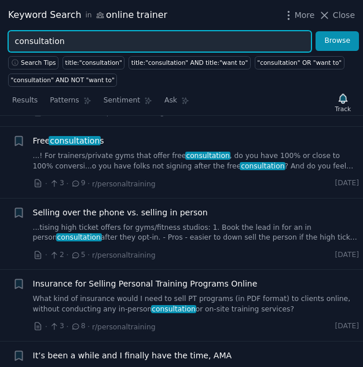
click at [39, 40] on input "consultation" at bounding box center [159, 41] width 303 height 21
click at [315, 31] on button "Browse" at bounding box center [336, 41] width 43 height 20
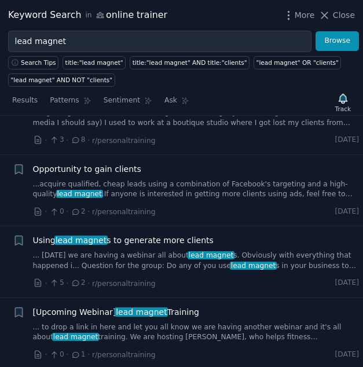
scroll to position [624, 0]
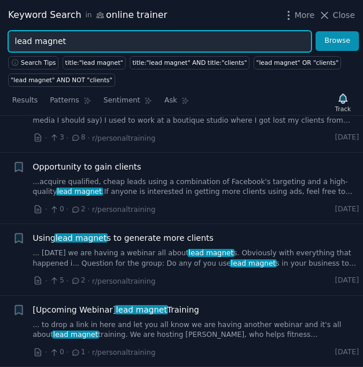
click at [50, 41] on input "lead magnet" at bounding box center [159, 41] width 303 height 21
click at [315, 31] on button "Browse" at bounding box center [336, 41] width 43 height 20
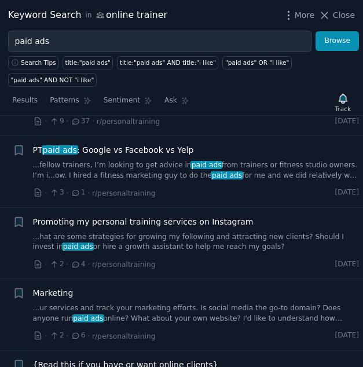
scroll to position [910, 0]
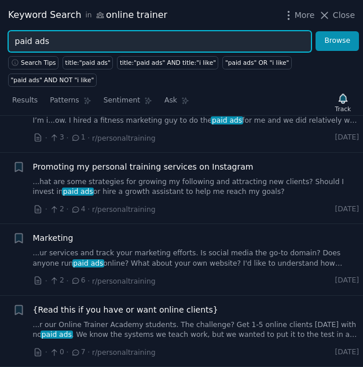
click at [33, 39] on input "paid ads" at bounding box center [159, 41] width 303 height 21
click at [315, 31] on button "Browse" at bounding box center [336, 41] width 43 height 20
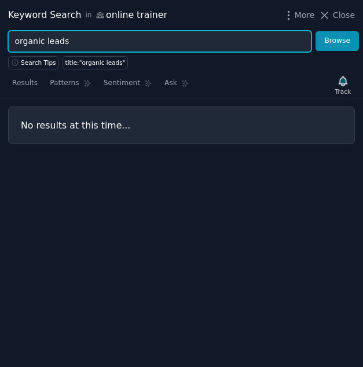
click at [47, 46] on input "organic leads" at bounding box center [159, 41] width 303 height 21
click at [315, 31] on button "Browse" at bounding box center [336, 41] width 43 height 20
click at [102, 38] on input "marketing funnel" at bounding box center [159, 41] width 303 height 21
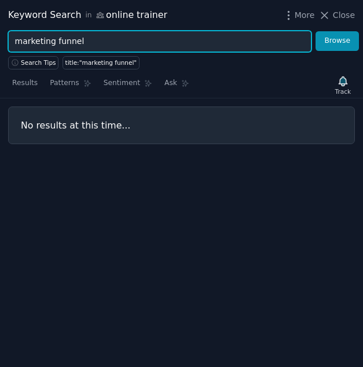
click at [102, 38] on input "marketing funnel" at bounding box center [159, 41] width 303 height 21
click at [315, 31] on button "Browse" at bounding box center [336, 41] width 43 height 20
click at [69, 38] on input "email nurture" at bounding box center [159, 41] width 303 height 21
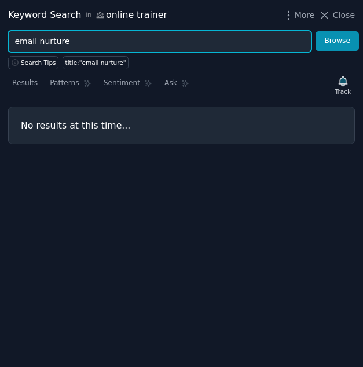
click at [69, 38] on input "email nurture" at bounding box center [159, 41] width 303 height 21
click at [315, 31] on button "Browse" at bounding box center [336, 41] width 43 height 20
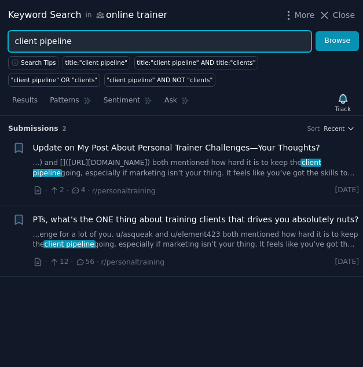
click at [46, 40] on input "client pipeline" at bounding box center [159, 41] width 303 height 21
click at [315, 31] on button "Browse" at bounding box center [336, 41] width 43 height 20
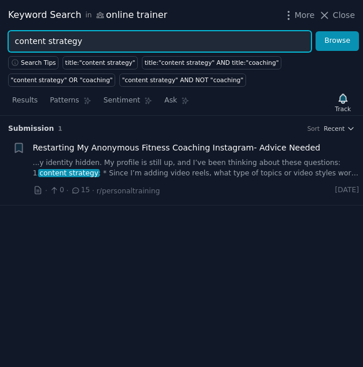
click at [42, 34] on input "content strategy" at bounding box center [159, 41] width 303 height 21
click at [315, 31] on button "Browse" at bounding box center [336, 41] width 43 height 20
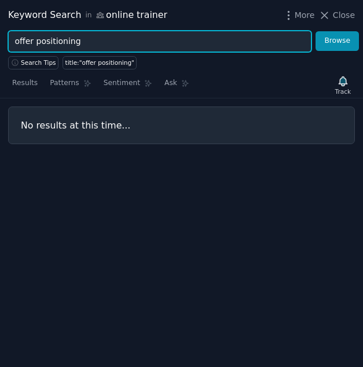
click at [52, 44] on input "offer positioning" at bounding box center [159, 41] width 303 height 21
click at [315, 31] on button "Browse" at bounding box center [336, 41] width 43 height 20
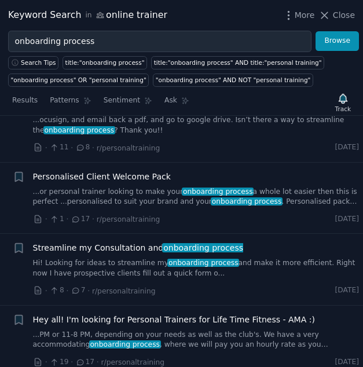
scroll to position [779, 0]
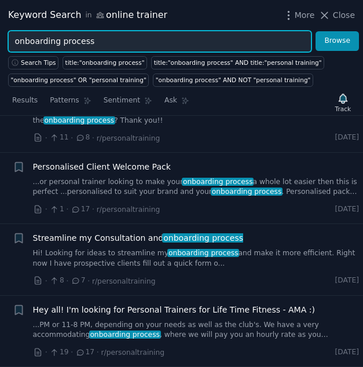
click at [34, 41] on input "onboarding process" at bounding box center [159, 41] width 303 height 21
click at [315, 31] on button "Browse" at bounding box center [336, 41] width 43 height 20
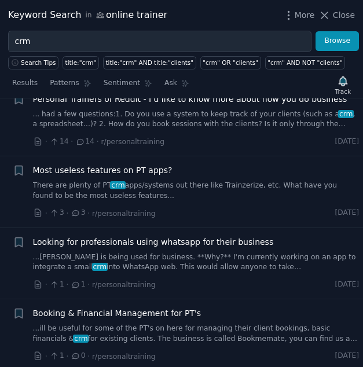
scroll to position [1551, 0]
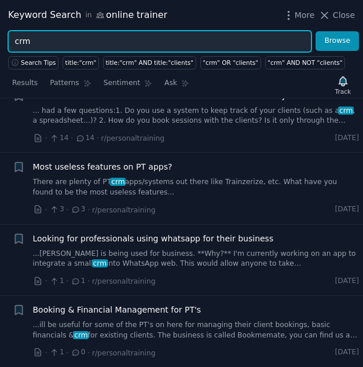
click at [24, 38] on input "crm" at bounding box center [159, 41] width 303 height 21
click at [315, 31] on button "Browse" at bounding box center [336, 41] width 43 height 20
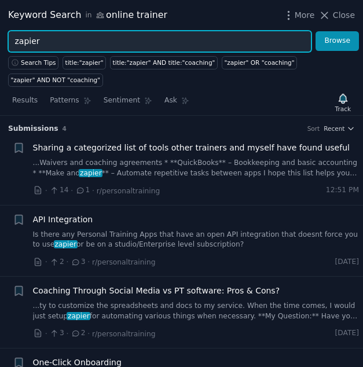
scroll to position [53, 0]
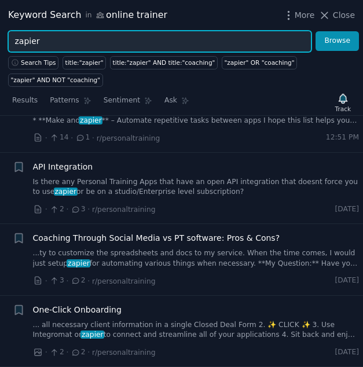
click at [37, 44] on input "zapier" at bounding box center [159, 41] width 303 height 21
type input "b"
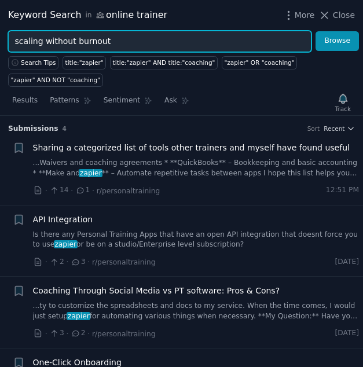
click at [315, 31] on button "Browse" at bounding box center [336, 41] width 43 height 20
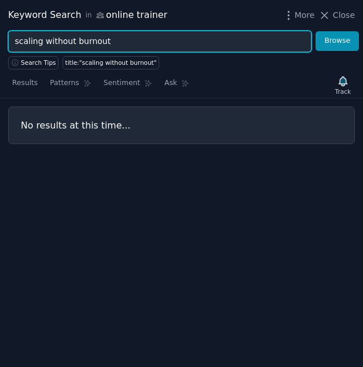
click at [79, 39] on input "scaling without burnout" at bounding box center [159, 41] width 303 height 21
click at [315, 31] on button "Browse" at bounding box center [336, 41] width 43 height 20
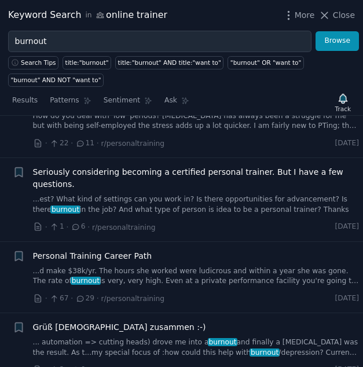
scroll to position [3818, 0]
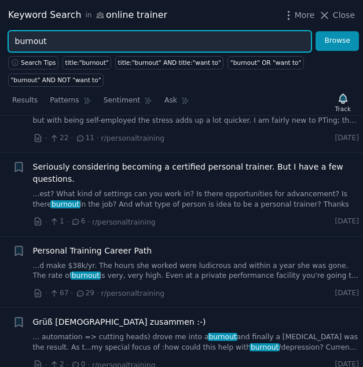
click at [54, 38] on input "burnout" at bounding box center [159, 41] width 303 height 21
click at [315, 31] on button "Browse" at bounding box center [336, 41] width 43 height 20
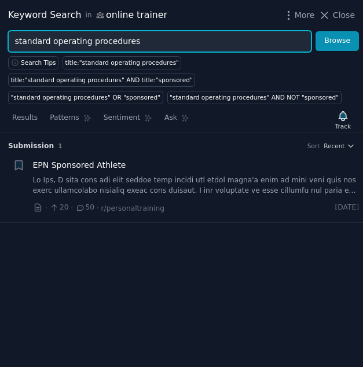
click at [79, 33] on input "standard operating procedures" at bounding box center [159, 41] width 303 height 21
click at [79, 34] on input "standard operating procedures" at bounding box center [159, 41] width 303 height 21
click at [315, 31] on button "Browse" at bounding box center [336, 41] width 43 height 20
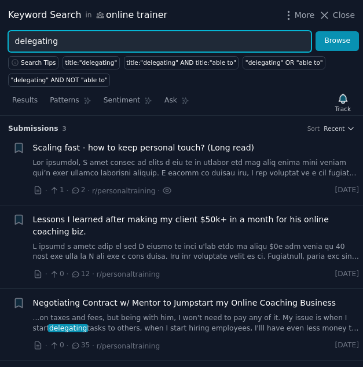
click at [46, 43] on input "delegating" at bounding box center [159, 41] width 303 height 21
click at [315, 31] on button "Browse" at bounding box center [336, 41] width 43 height 20
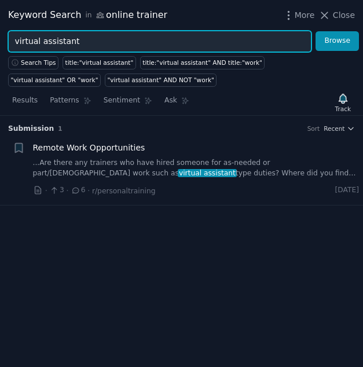
click at [55, 40] on input "virtual assistant" at bounding box center [159, 41] width 303 height 21
click at [315, 31] on button "Browse" at bounding box center [336, 41] width 43 height 20
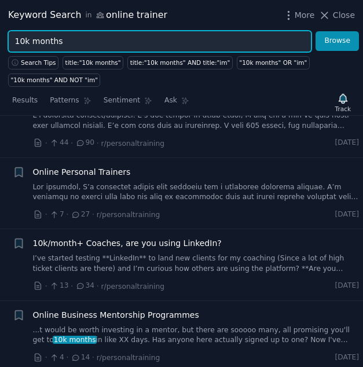
scroll to position [259, 0]
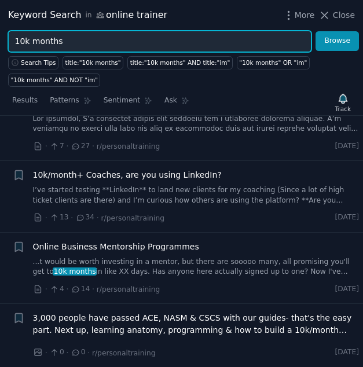
click at [47, 39] on input "10k months" at bounding box center [159, 41] width 303 height 21
click at [315, 31] on button "Browse" at bounding box center [336, 41] width 43 height 20
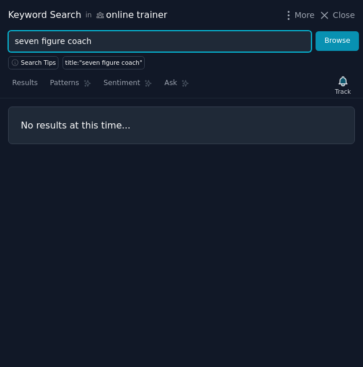
click at [78, 38] on input "seven figure coach" at bounding box center [159, 41] width 303 height 21
click at [315, 31] on button "Browse" at bounding box center [336, 41] width 43 height 20
click at [70, 36] on input "seven figure" at bounding box center [159, 41] width 303 height 21
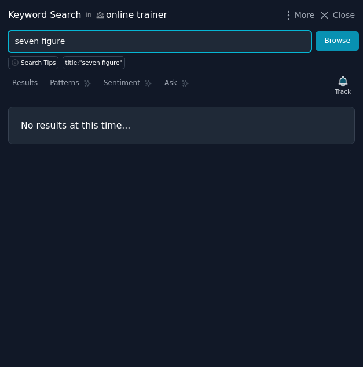
click at [70, 36] on input "seven figure" at bounding box center [159, 41] width 303 height 21
click at [315, 31] on button "Browse" at bounding box center [336, 41] width 43 height 20
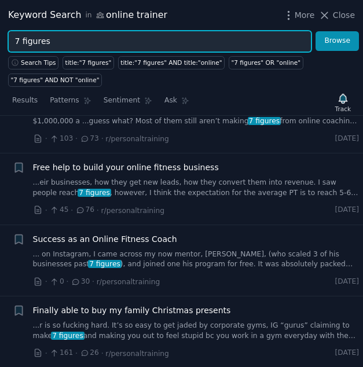
scroll to position [124, 0]
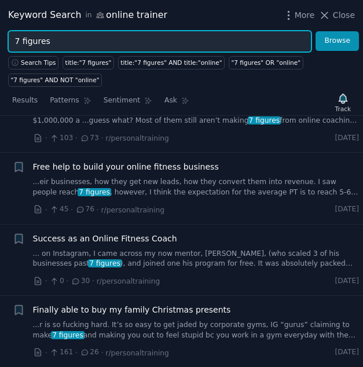
click at [30, 42] on input "7 figures" at bounding box center [159, 41] width 303 height 21
click at [315, 31] on button "Browse" at bounding box center [336, 41] width 43 height 20
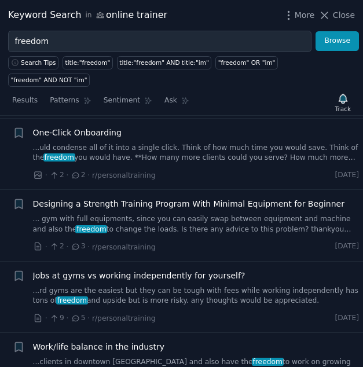
scroll to position [2346, 0]
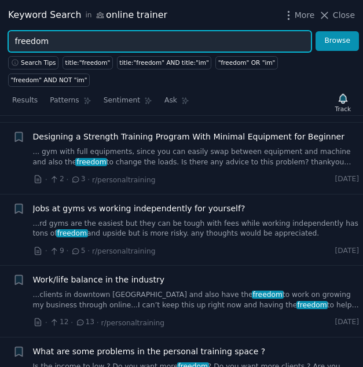
click at [38, 40] on input "freedom" at bounding box center [159, 41] width 303 height 21
click at [315, 31] on button "Browse" at bounding box center [336, 41] width 43 height 20
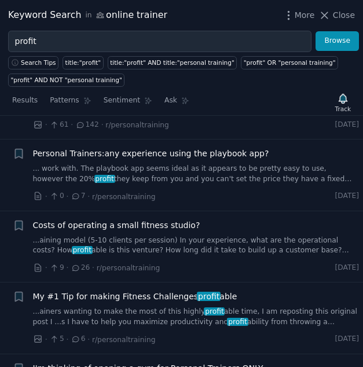
scroll to position [1329, 0]
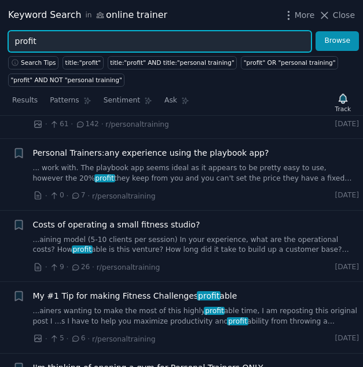
click at [25, 42] on input "profit" at bounding box center [159, 41] width 303 height 21
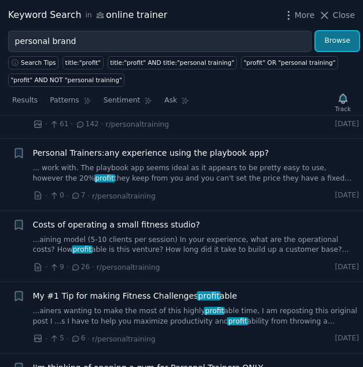
click at [338, 41] on button "Browse" at bounding box center [336, 41] width 43 height 20
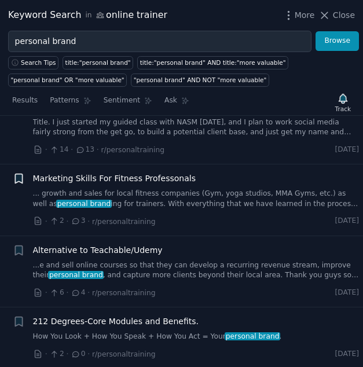
scroll to position [1163, 0]
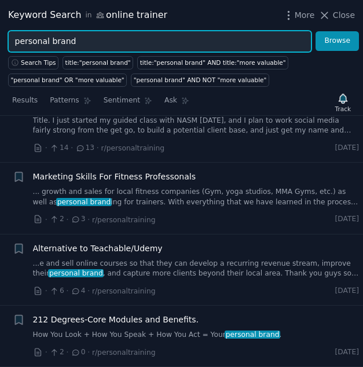
click at [32, 36] on input "personal brand" at bounding box center [159, 41] width 303 height 21
click at [315, 31] on button "Browse" at bounding box center [336, 41] width 43 height 20
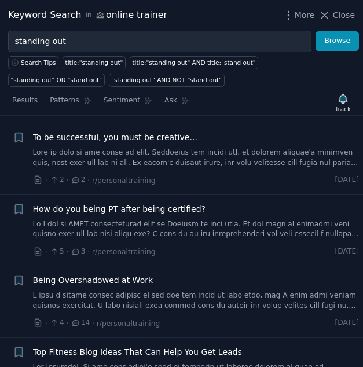
scroll to position [3367, 0]
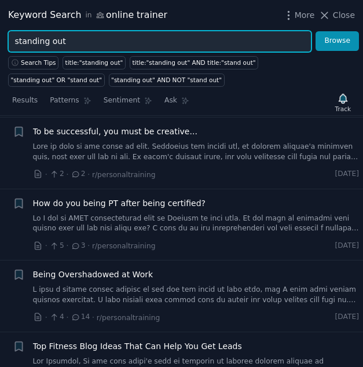
click at [42, 42] on input "standing out" at bounding box center [159, 41] width 303 height 21
click at [315, 31] on button "Browse" at bounding box center [336, 41] width 43 height 20
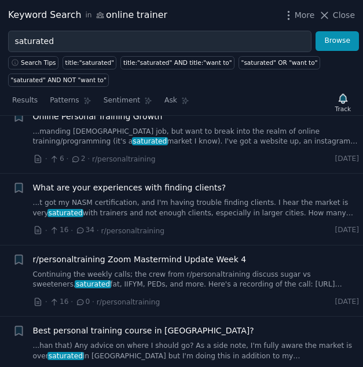
scroll to position [2530, 0]
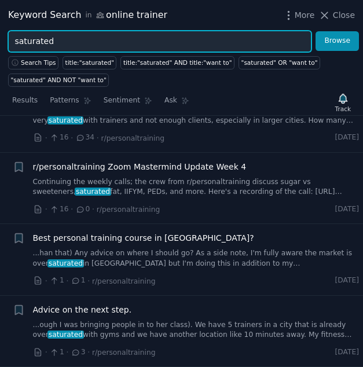
click at [40, 40] on input "saturated" at bounding box center [159, 41] width 303 height 21
type input "niche"
click at [315, 31] on button "Browse" at bounding box center [336, 41] width 43 height 20
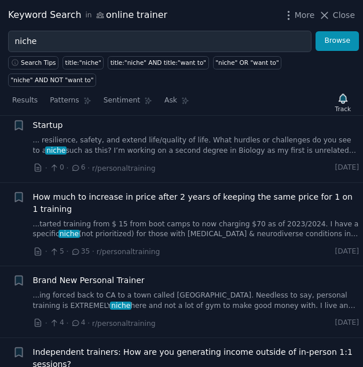
scroll to position [28, 0]
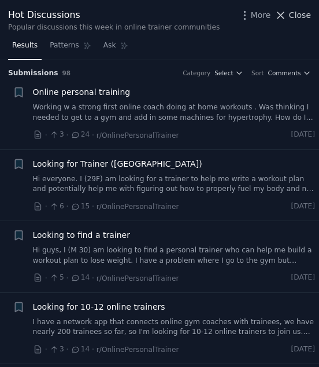
click at [296, 16] on span "Close" at bounding box center [300, 15] width 22 height 12
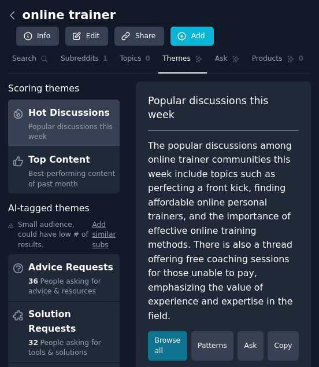
click at [12, 21] on icon at bounding box center [12, 15] width 12 height 12
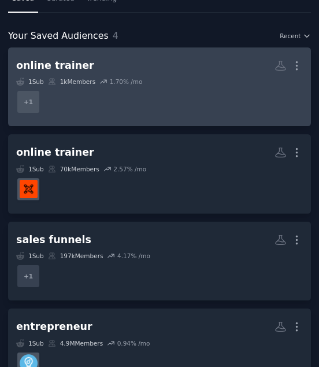
scroll to position [42, 0]
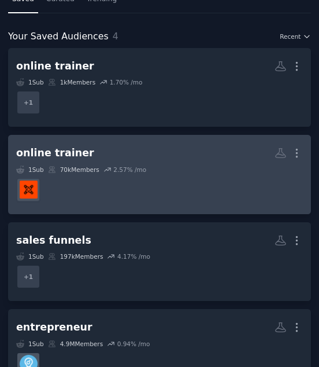
click at [121, 190] on dd "r/personaltraining" at bounding box center [159, 190] width 287 height 32
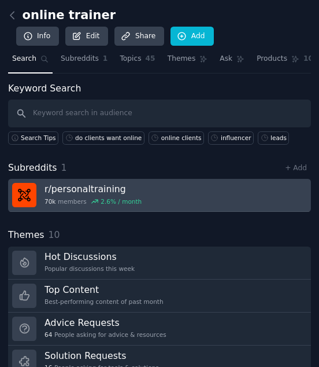
click at [86, 183] on h3 "r/ personaltraining" at bounding box center [93, 189] width 97 height 12
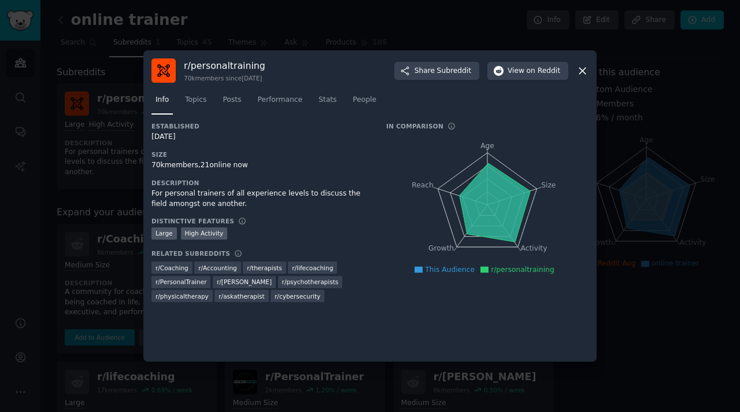
click at [676, 166] on div at bounding box center [370, 206] width 740 height 412
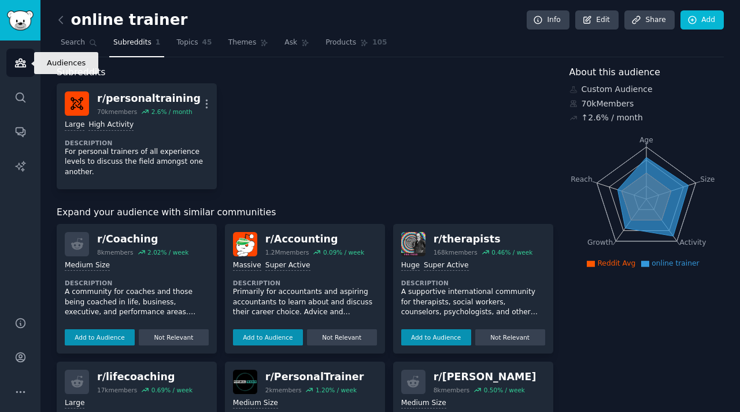
click at [22, 67] on icon "Sidebar" at bounding box center [20, 63] width 10 height 8
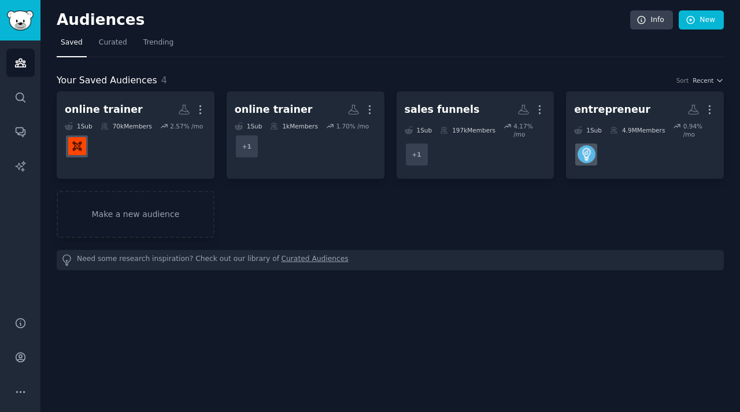
click at [382, 199] on div "online trainer More 1 Sub 70k Members 2.57 % /mo online trainer More 1 Sub 1k M…" at bounding box center [391, 164] width 668 height 146
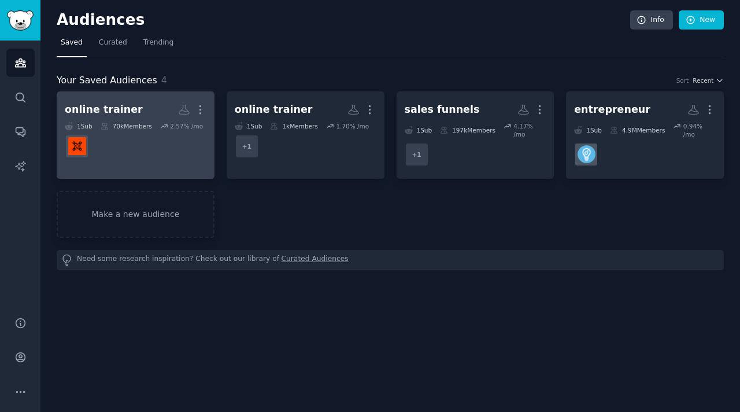
click at [132, 118] on h2 "online trainer More" at bounding box center [136, 109] width 142 height 20
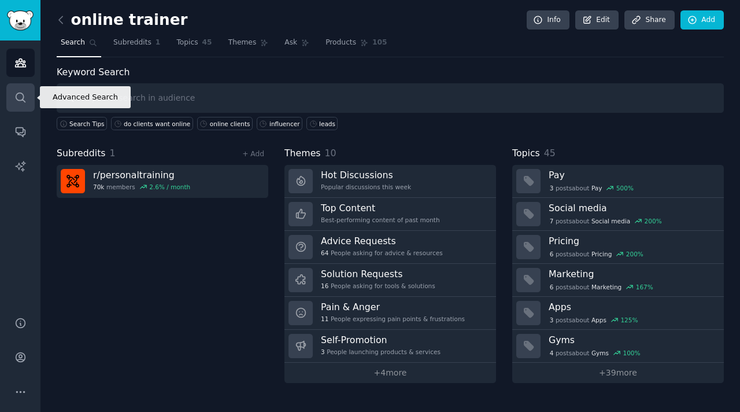
click at [17, 101] on icon "Sidebar" at bounding box center [20, 97] width 12 height 12
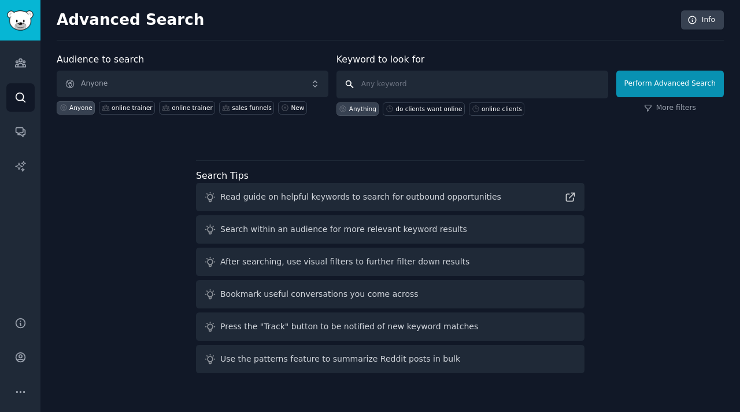
click at [409, 84] on input "text" at bounding box center [473, 85] width 272 height 28
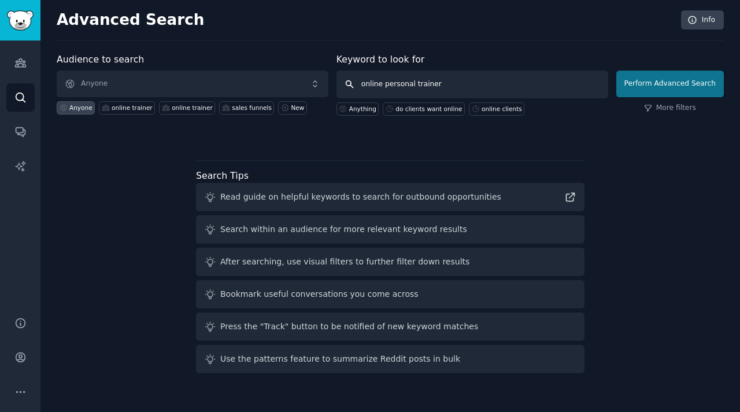
type input "online personal trainer"
click at [669, 83] on button "Perform Advanced Search" at bounding box center [671, 84] width 108 height 27
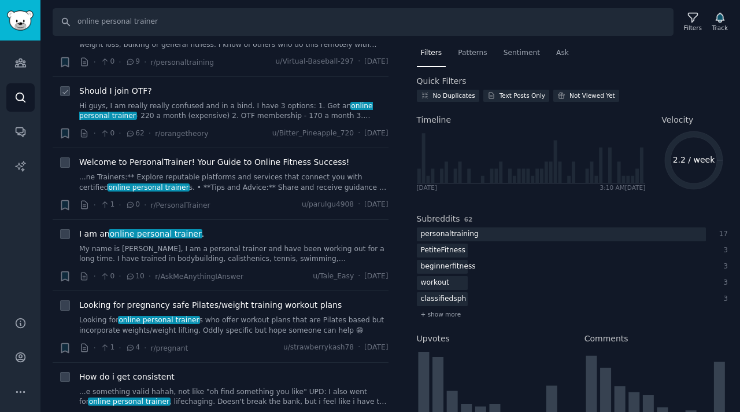
scroll to position [345, 0]
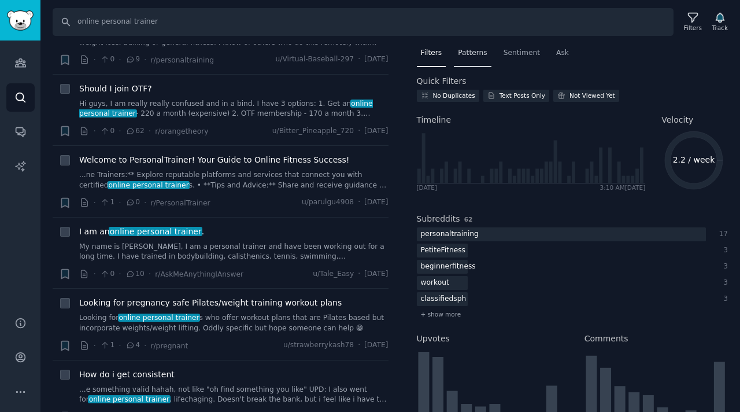
click at [467, 54] on span "Patterns" at bounding box center [472, 53] width 29 height 10
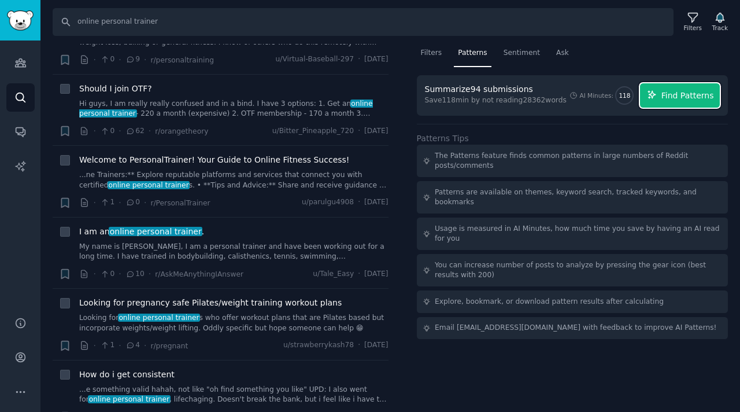
click at [676, 97] on span "Find Patterns" at bounding box center [688, 96] width 53 height 12
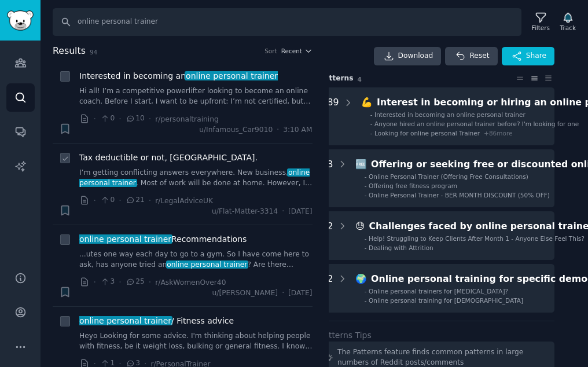
scroll to position [0, 21]
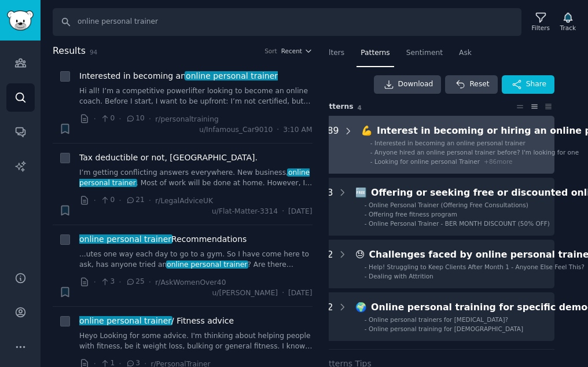
click at [343, 130] on icon at bounding box center [348, 131] width 10 height 10
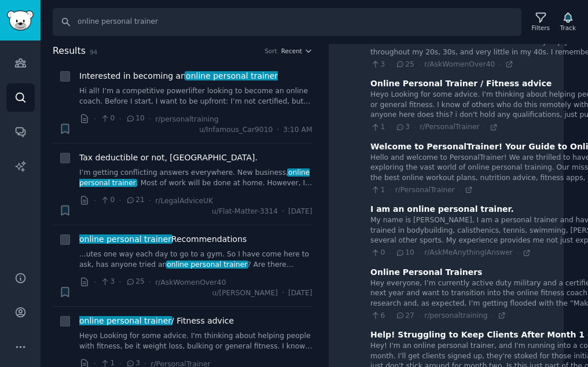
scroll to position [699, 12]
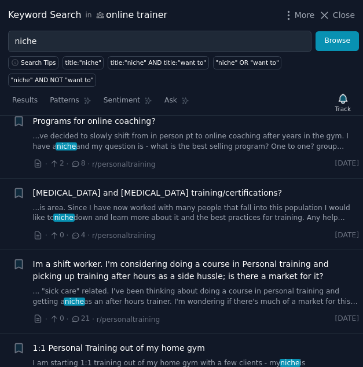
scroll to position [1938, 0]
